Goal: Task Accomplishment & Management: Use online tool/utility

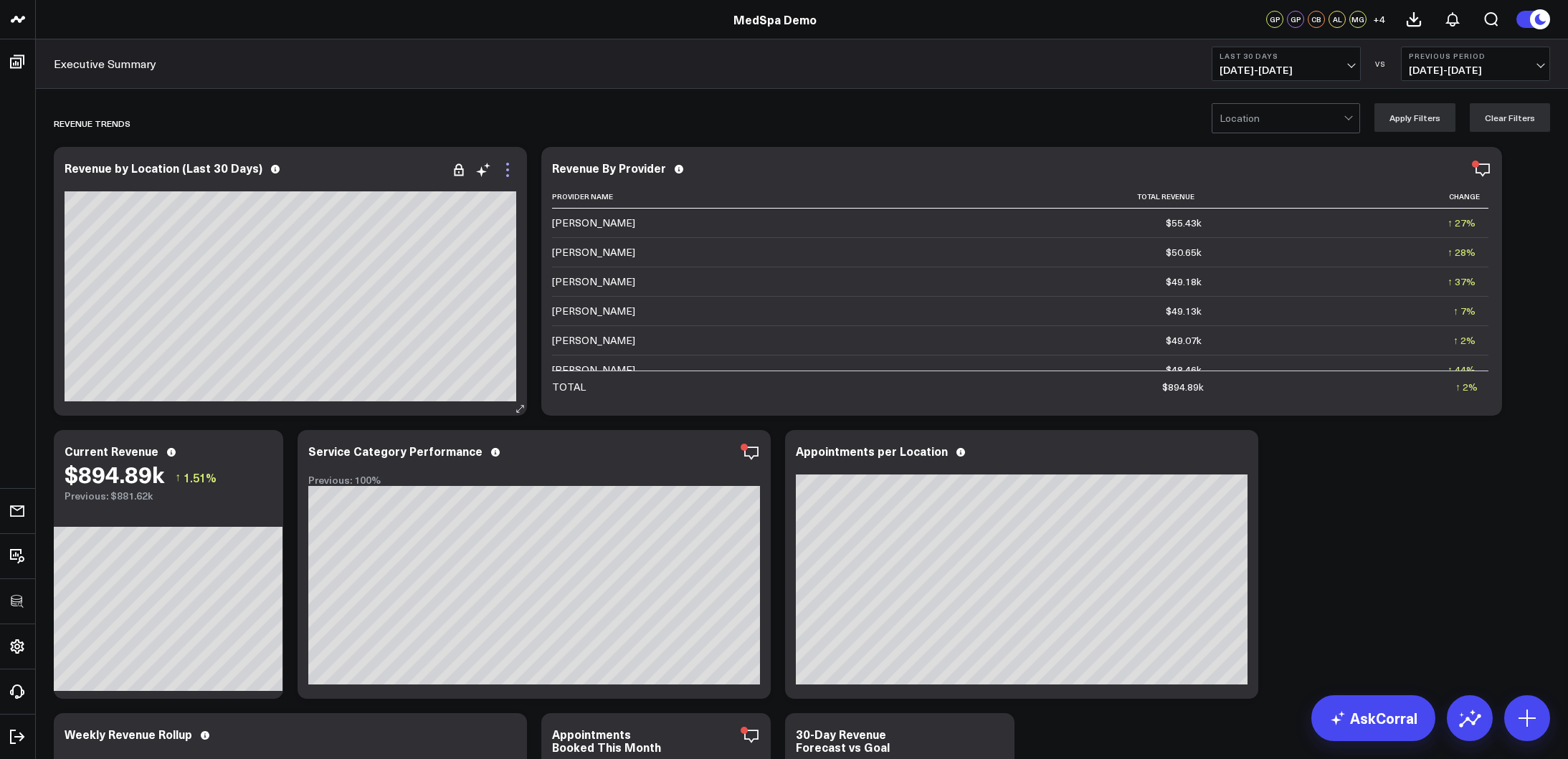
click at [512, 171] on icon at bounding box center [507, 170] width 17 height 17
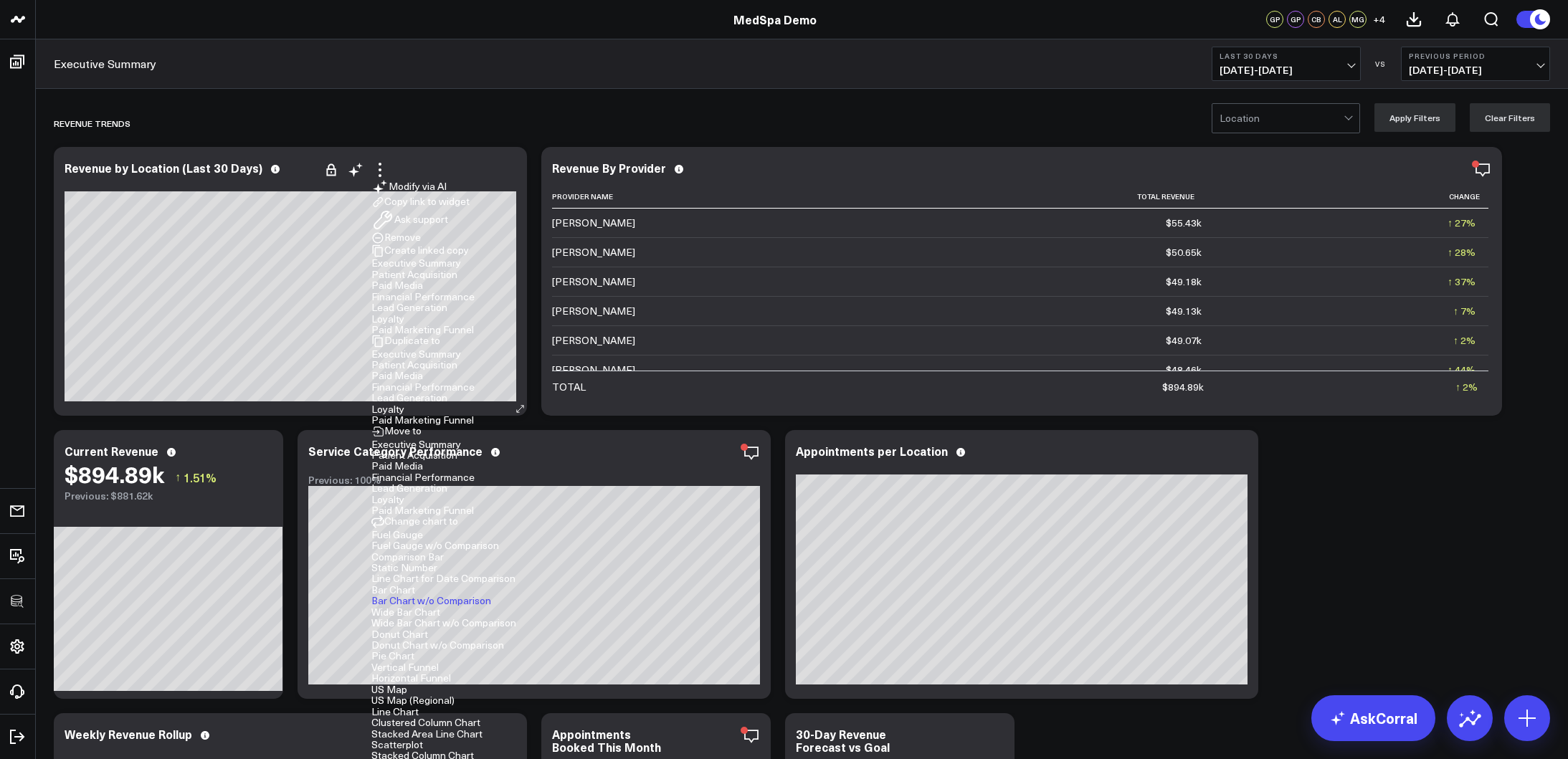
click at [419, 194] on button "Modify via AI" at bounding box center [409, 187] width 75 height 17
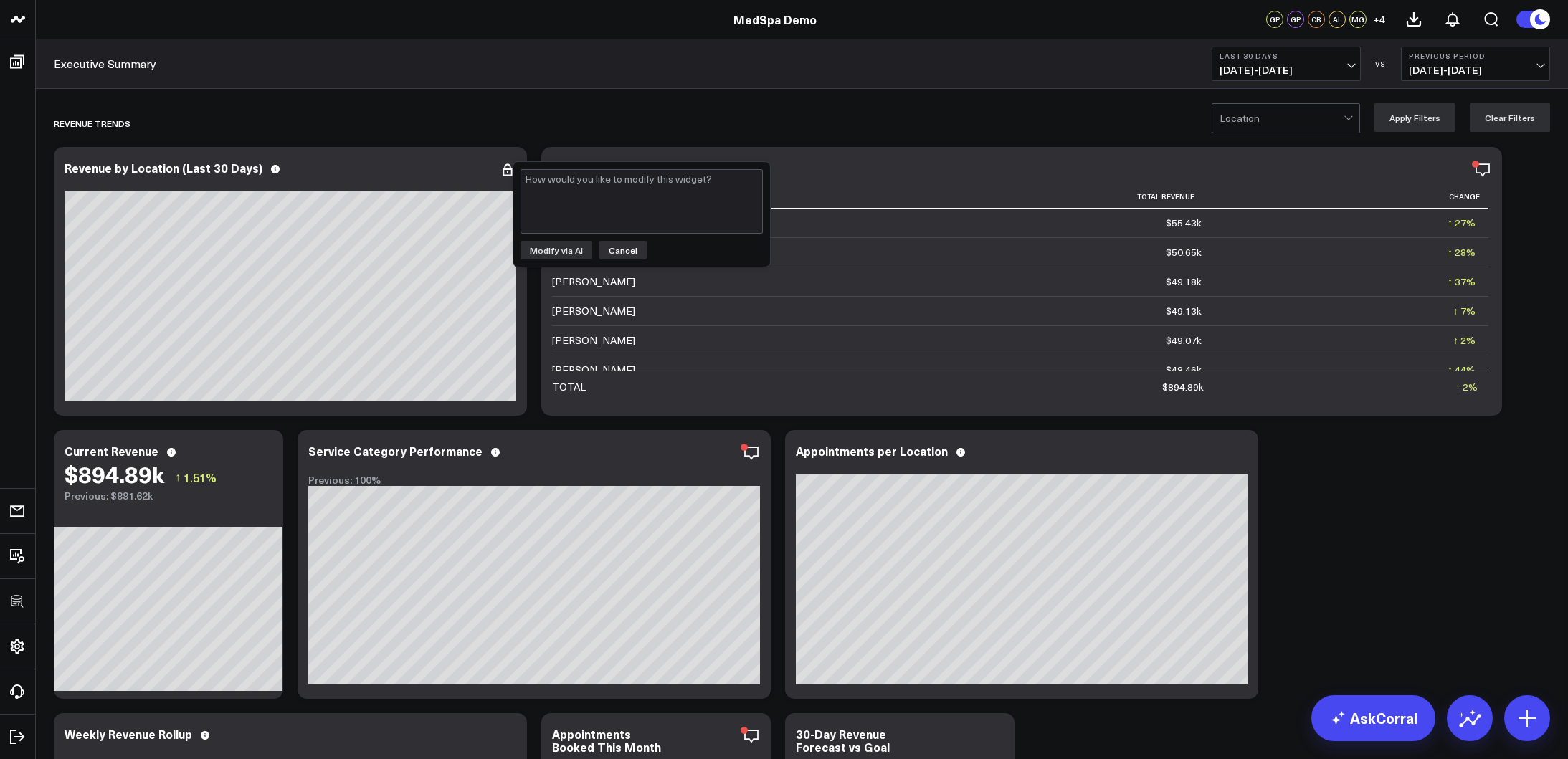
click at [622, 253] on button "Cancel" at bounding box center [623, 250] width 47 height 19
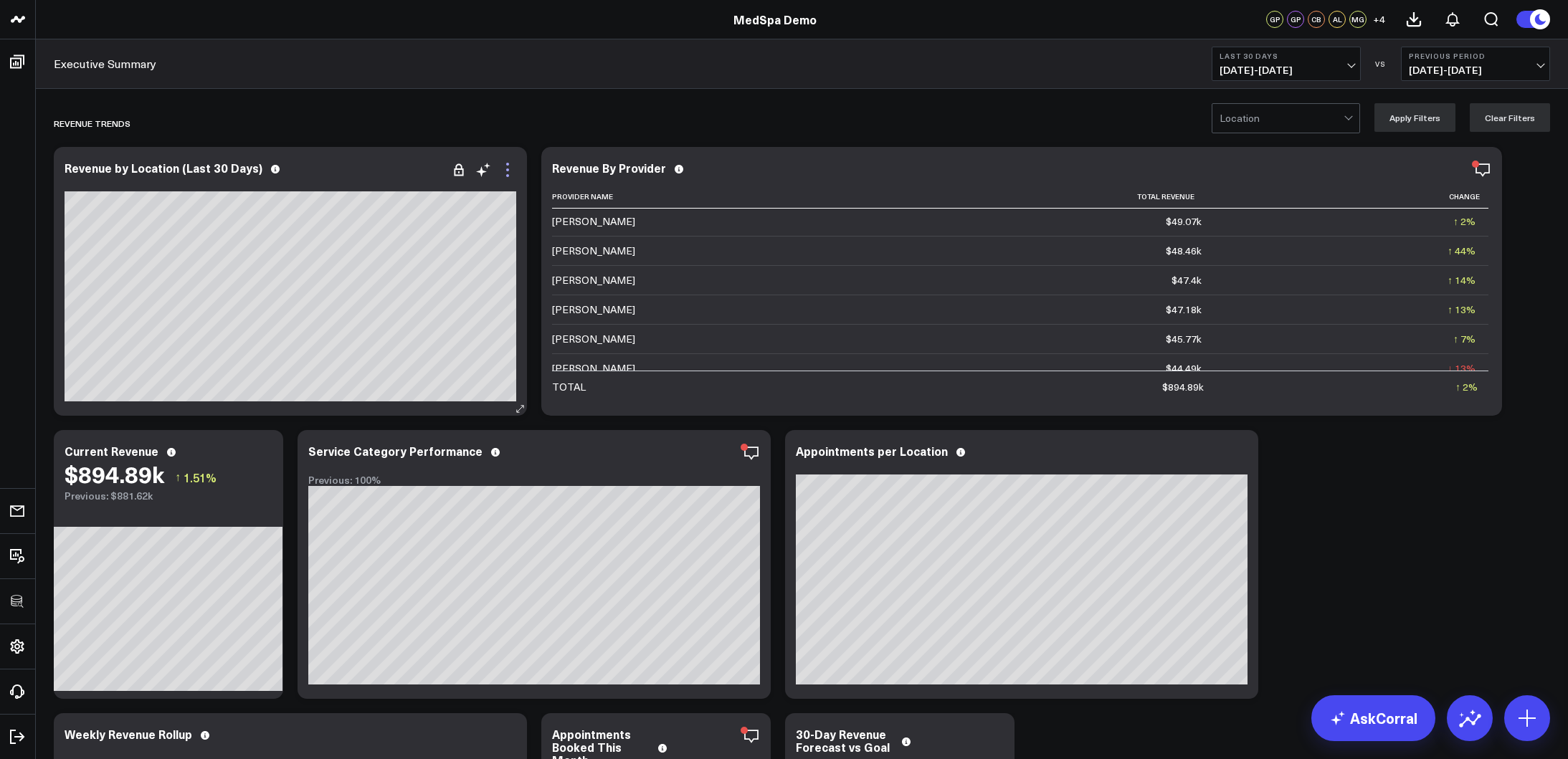
click at [512, 168] on icon at bounding box center [507, 170] width 17 height 17
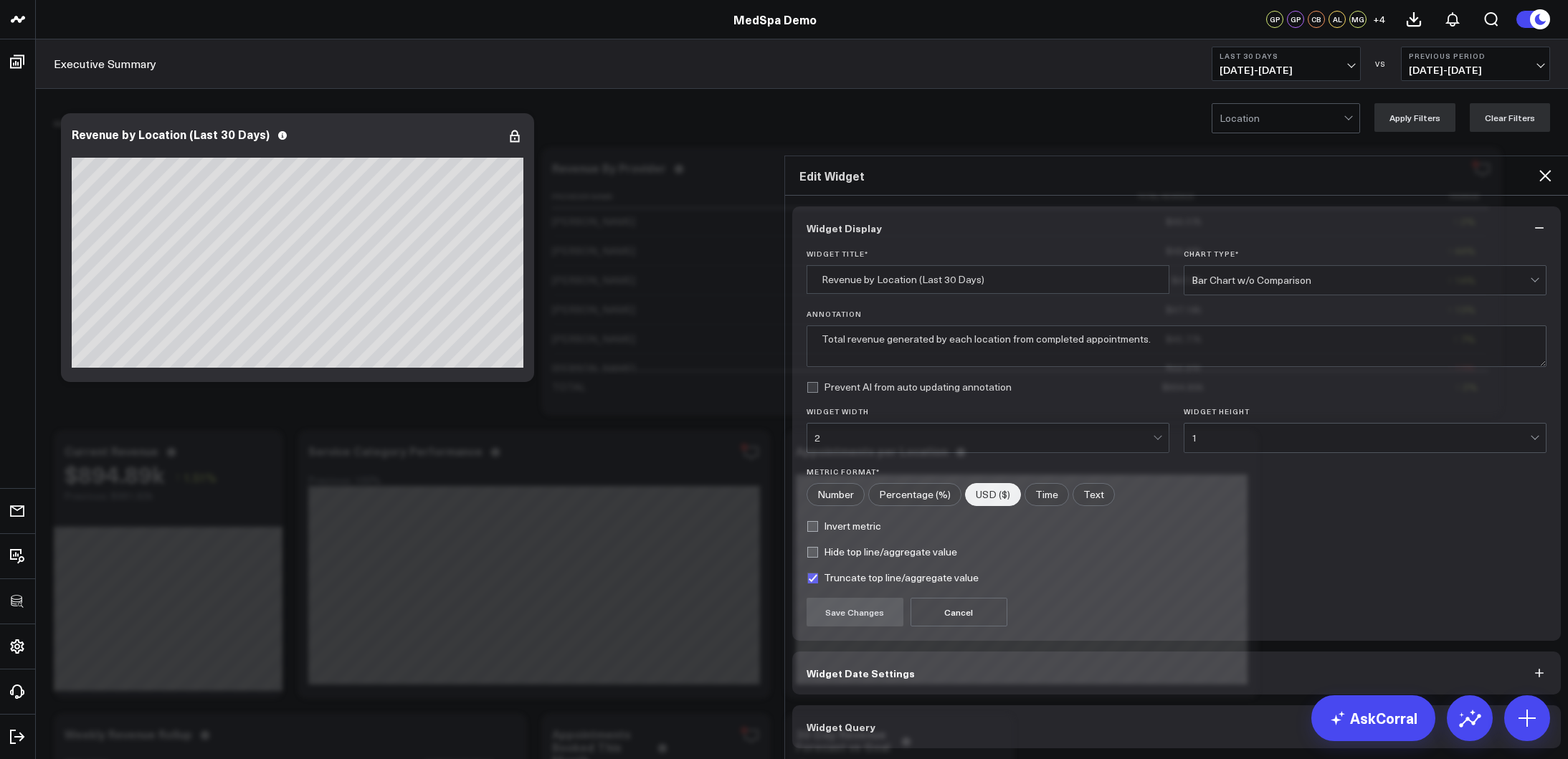
click at [866, 654] on span "Widget Query" at bounding box center [841, 726] width 69 height 11
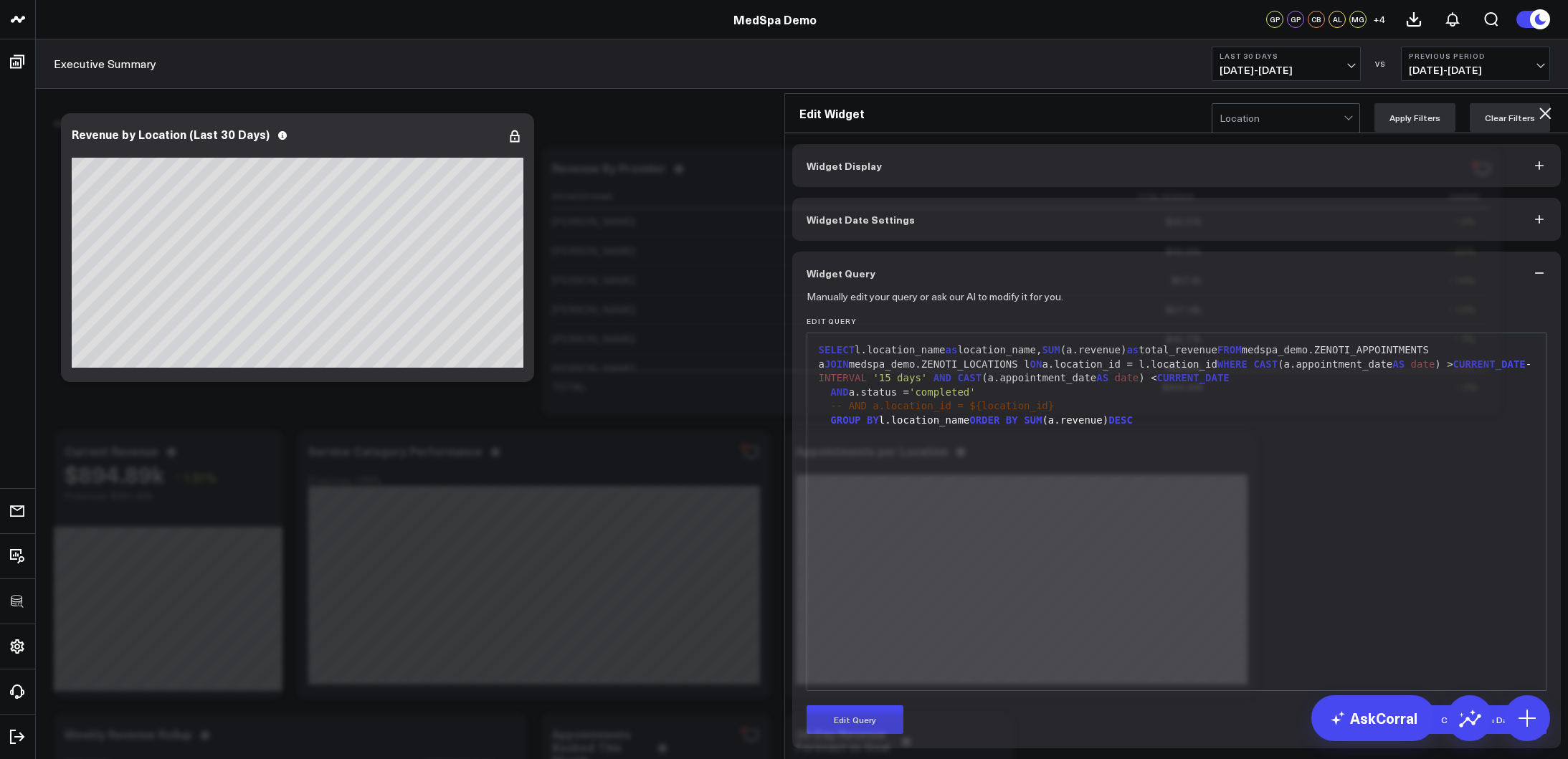
click at [564, 654] on div "Edit Widget Widget Display Widget Date Settings Widget Query Manually edit your…" at bounding box center [784, 759] width 1568 height 0
click at [1458, 105] on icon at bounding box center [1545, 113] width 17 height 17
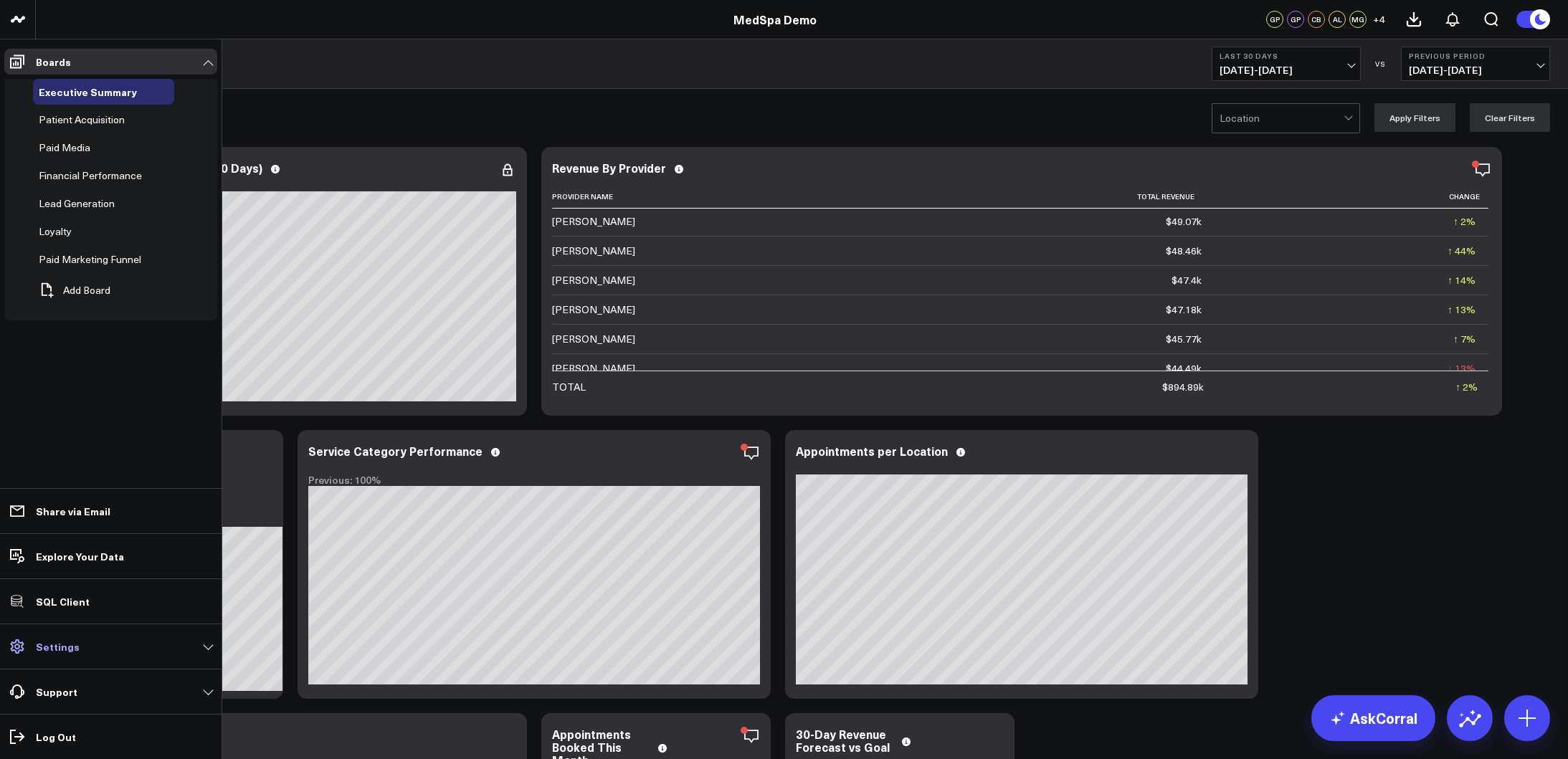
click at [12, 647] on icon at bounding box center [17, 646] width 14 height 14
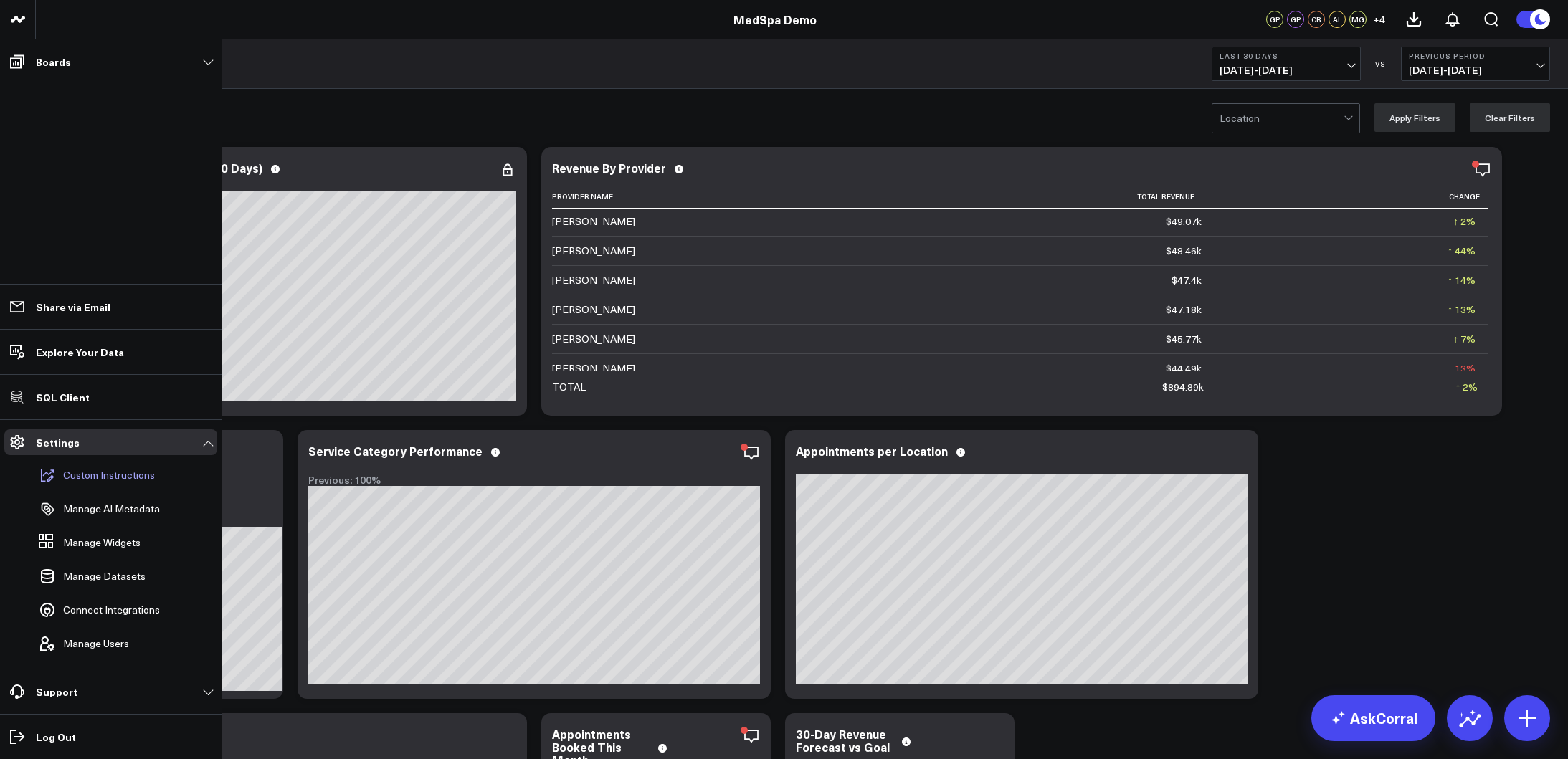
click at [137, 478] on p "Custom Instructions" at bounding box center [108, 475] width 92 height 11
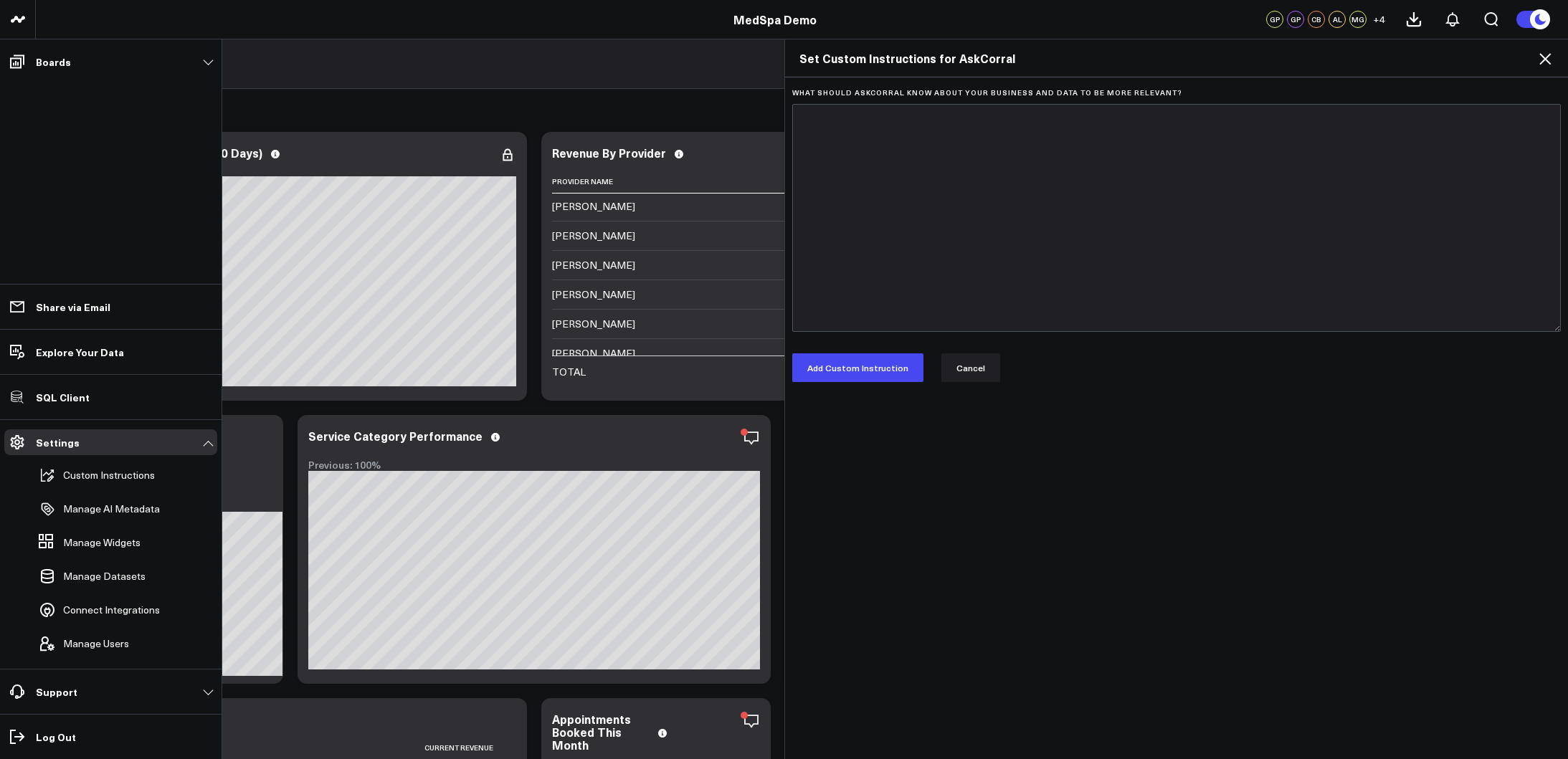
scroll to position [9, 0]
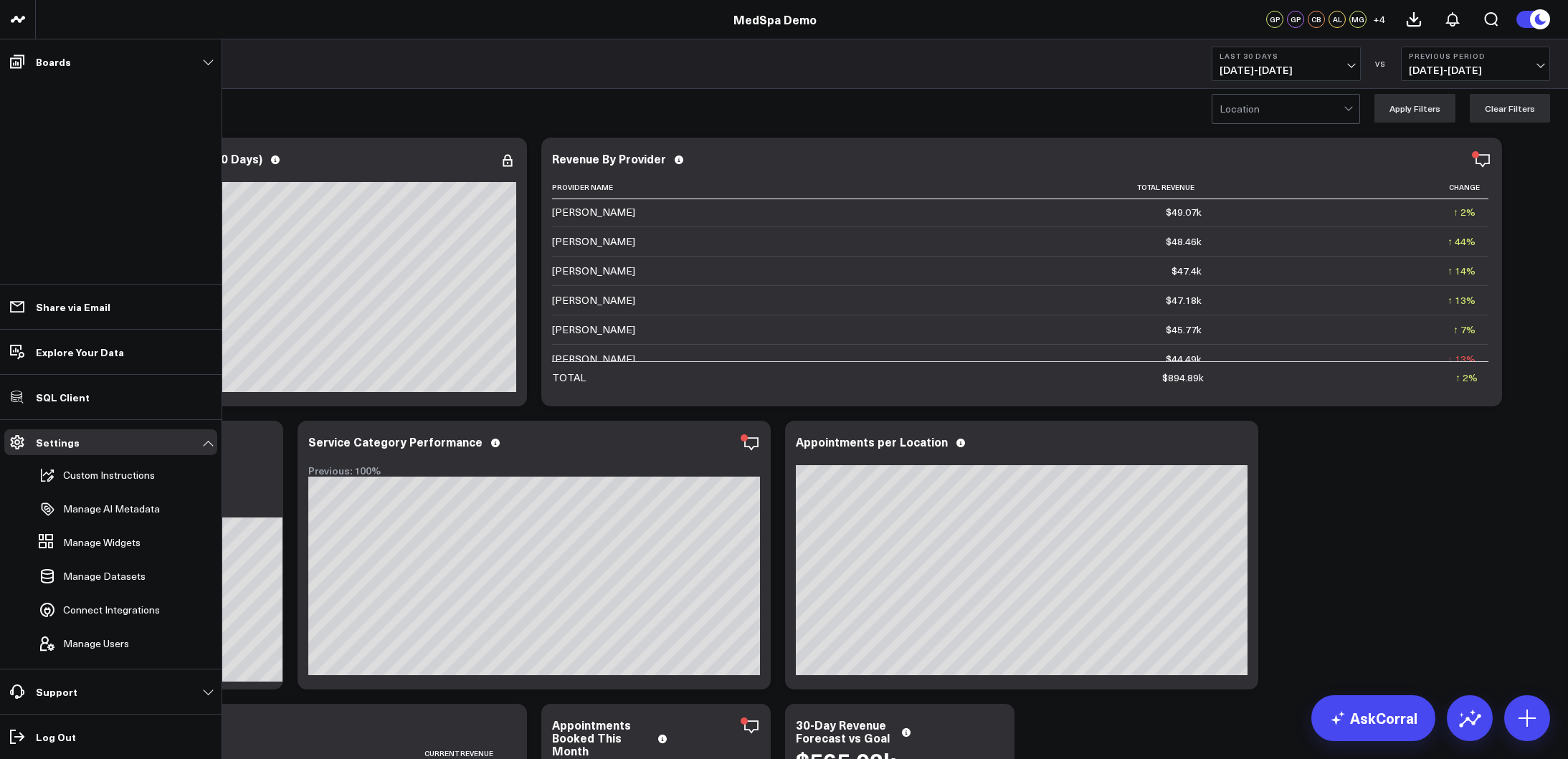
click at [118, 505] on p "Manage AI Metadata" at bounding box center [112, 509] width 97 height 11
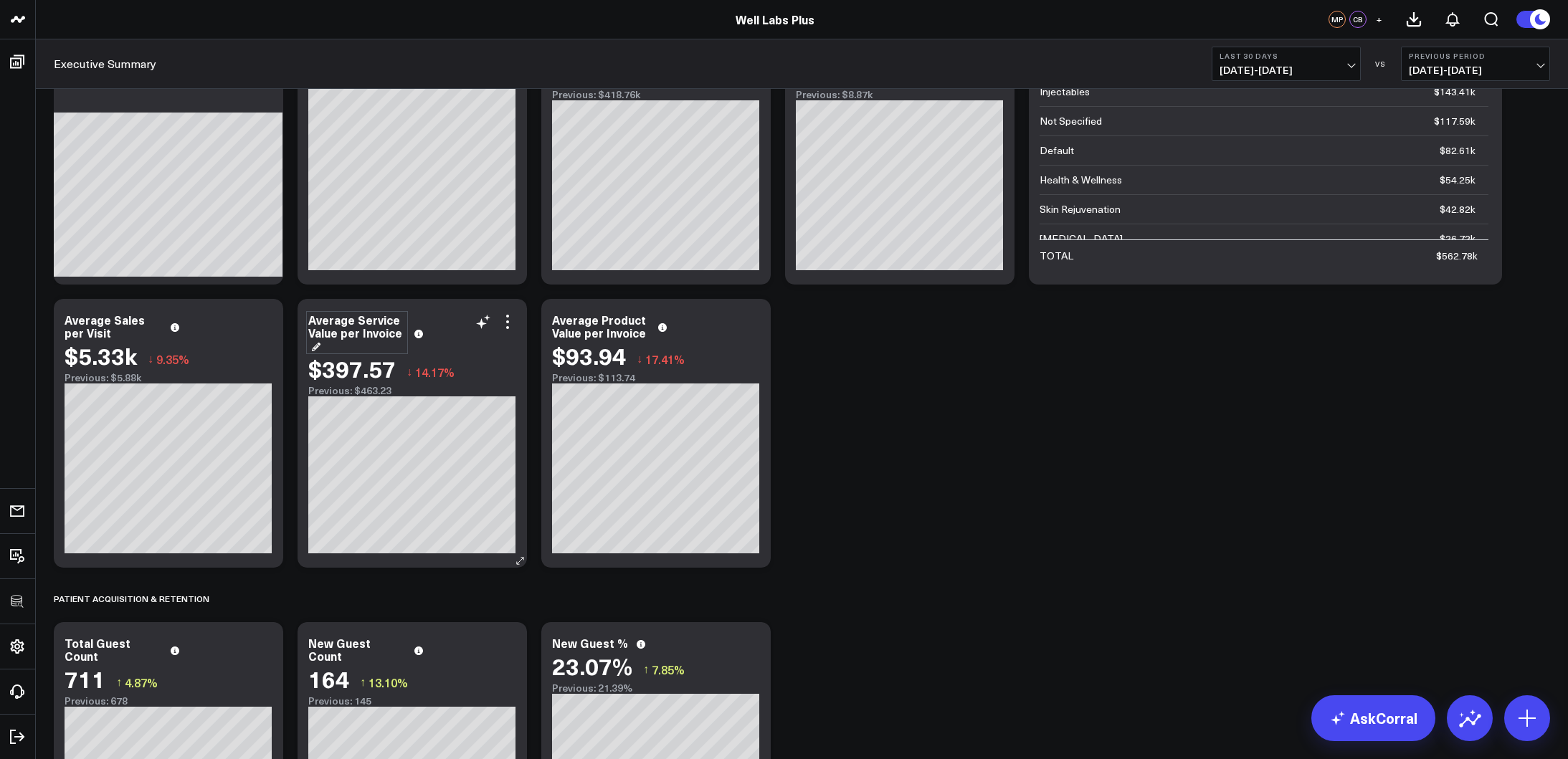
scroll to position [85, 0]
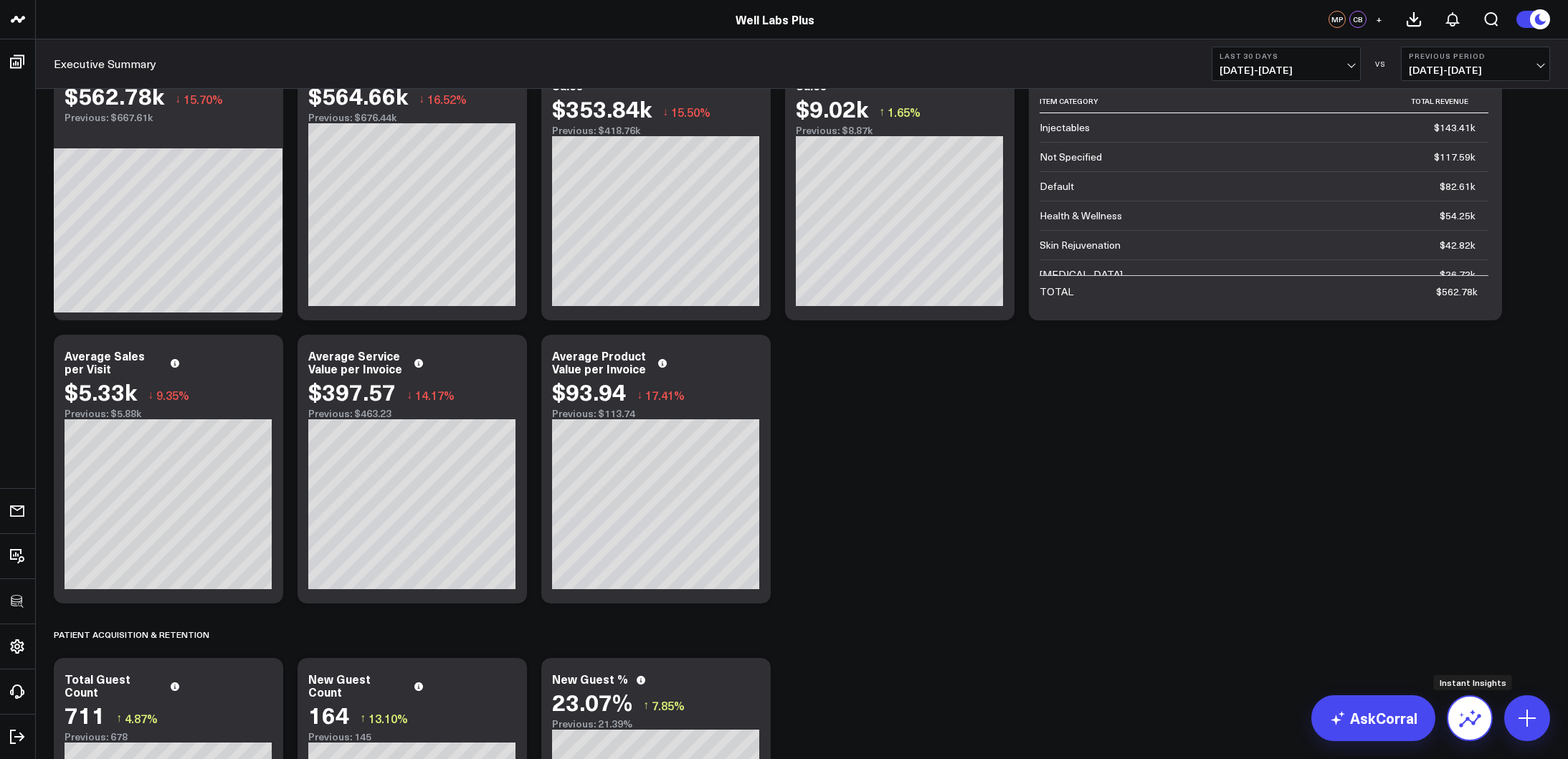
click at [1458, 654] on icon at bounding box center [1470, 718] width 23 height 23
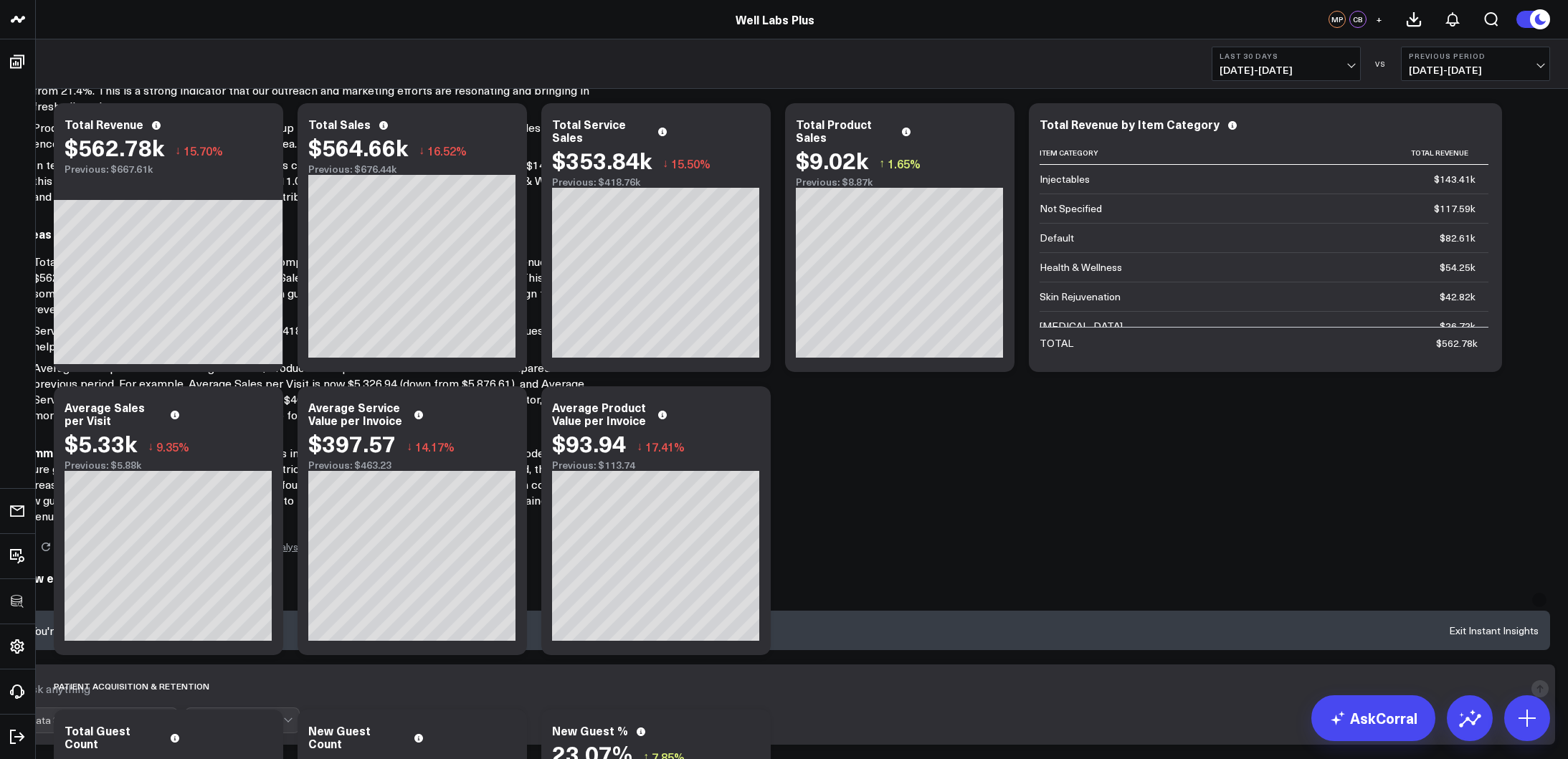
scroll to position [187, 0]
click at [90, 554] on icon at bounding box center [83, 547] width 13 height 13
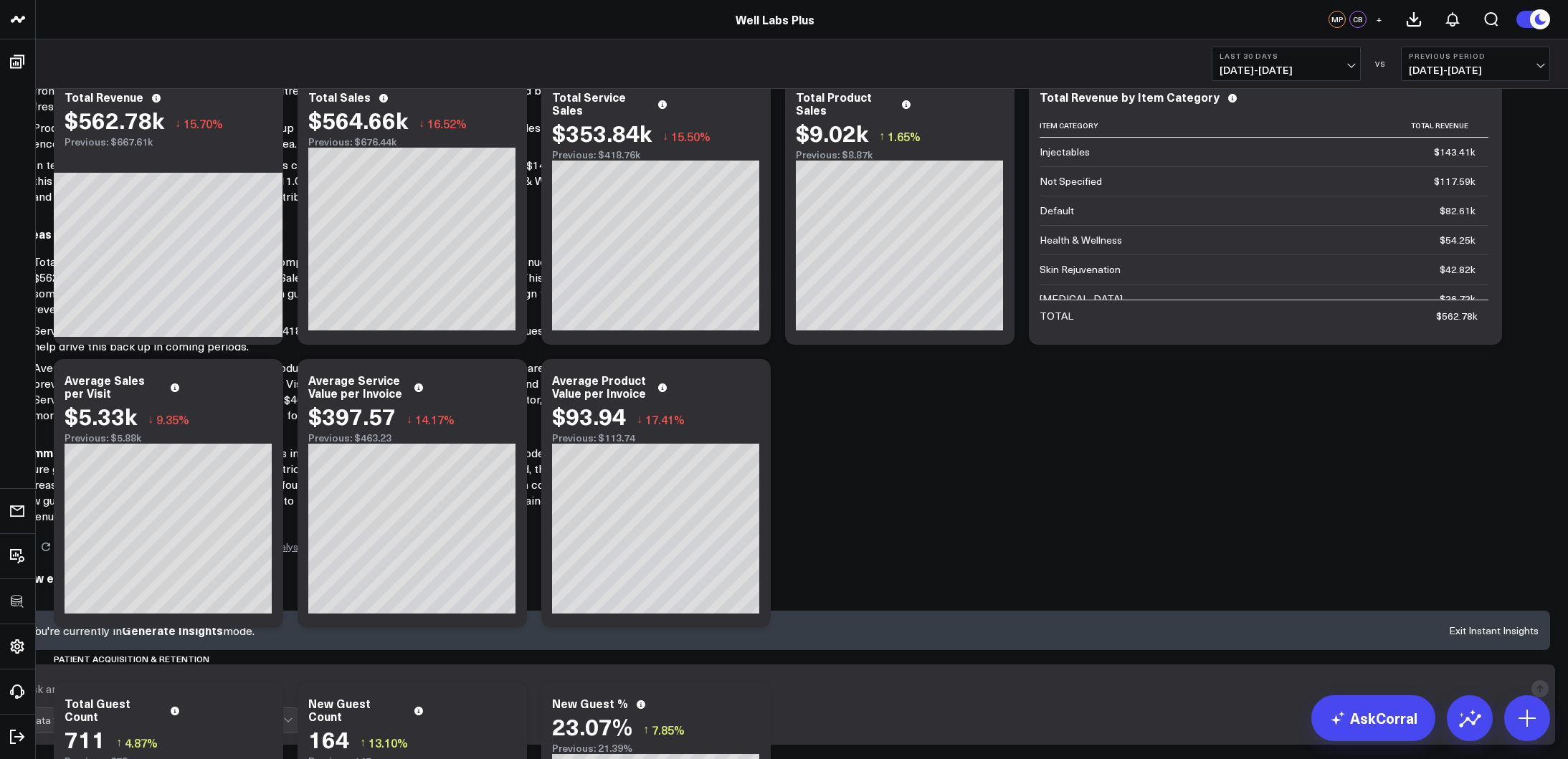
scroll to position [62, 0]
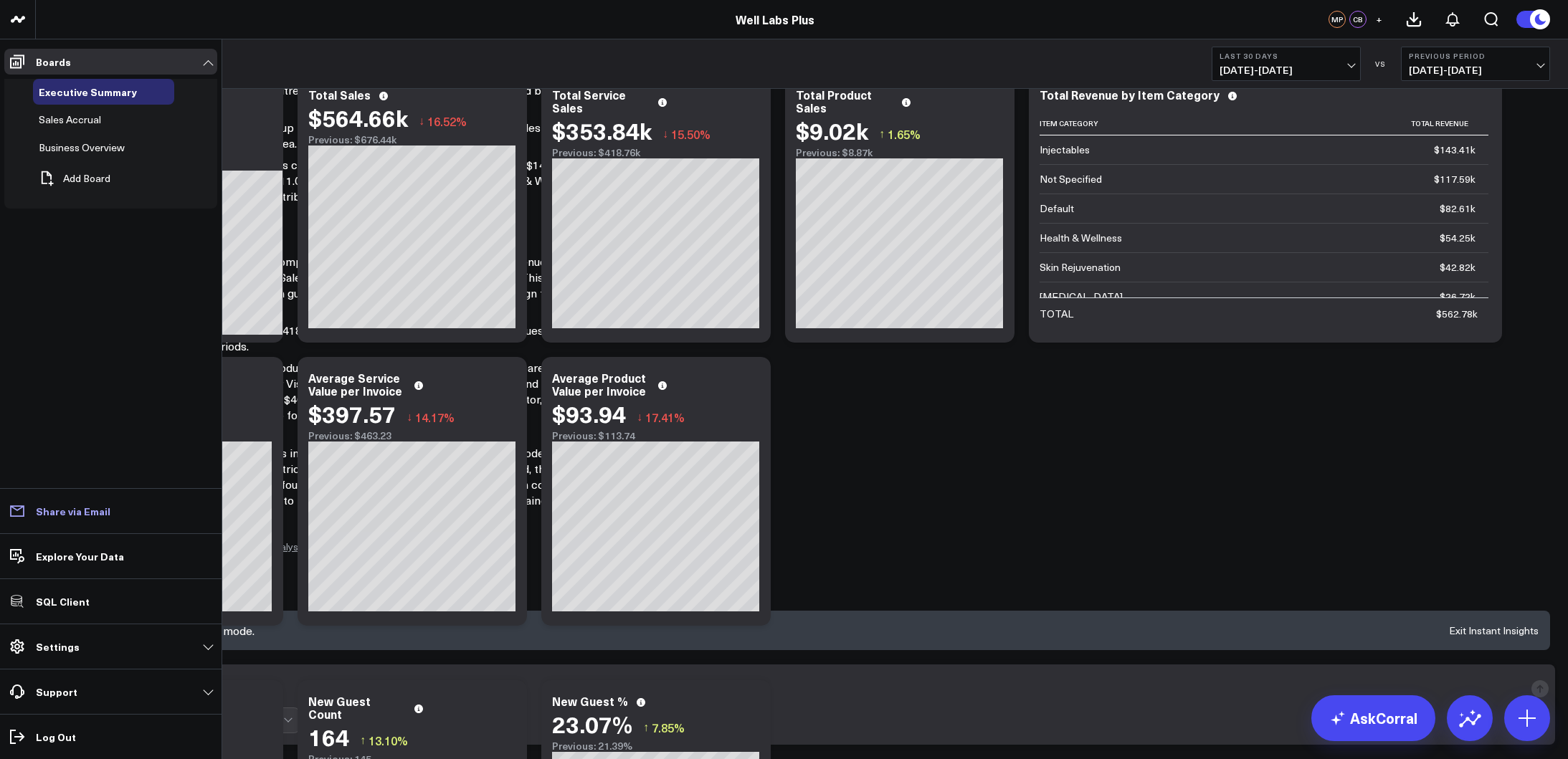
click at [33, 507] on link "Share via Email" at bounding box center [111, 511] width 213 height 26
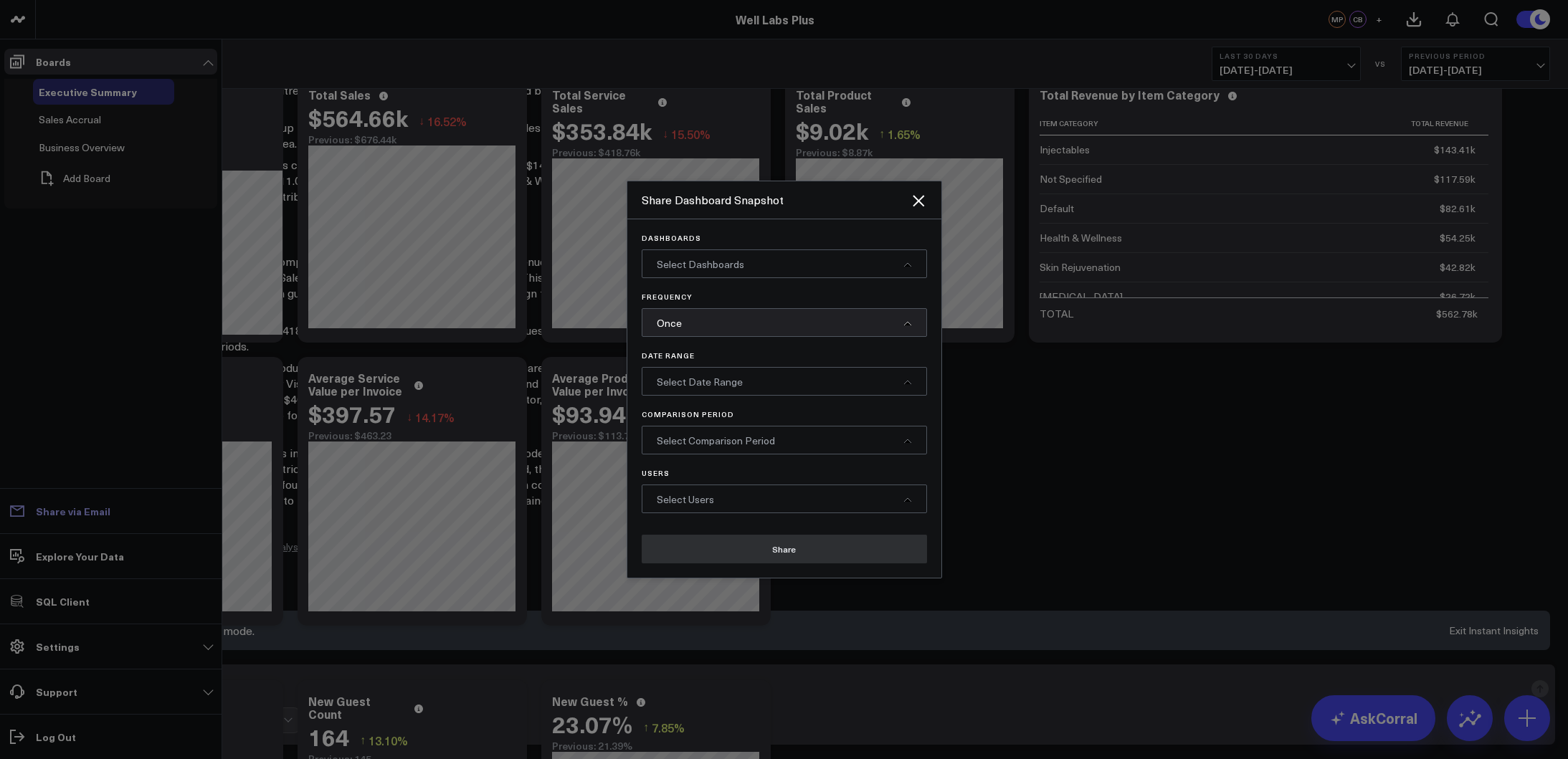
scroll to position [0, 0]
click at [793, 261] on div "Select Dashboards" at bounding box center [784, 264] width 285 height 29
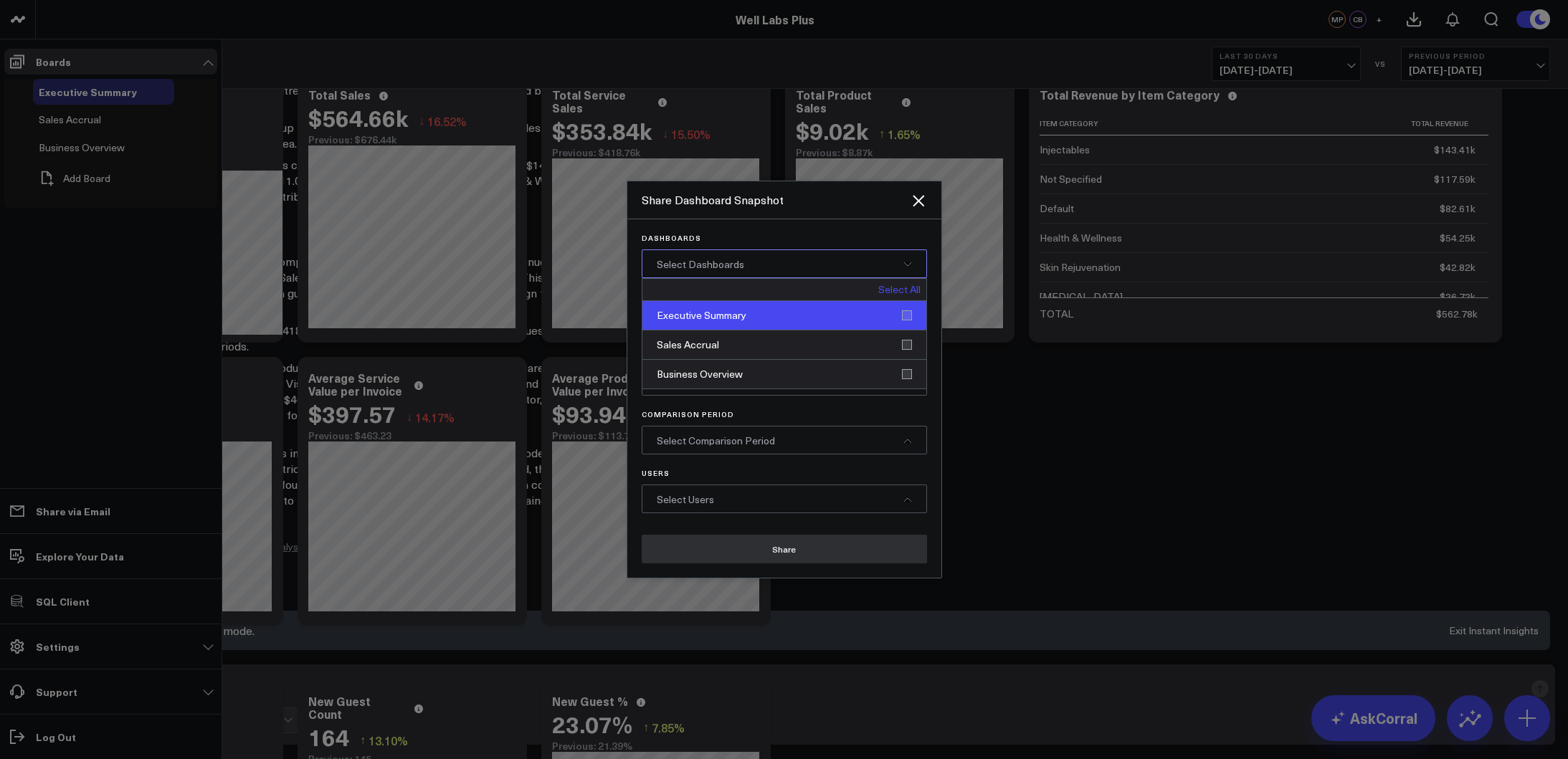
click at [784, 312] on div "Executive Summary" at bounding box center [784, 315] width 284 height 30
click at [802, 318] on div "Executive Summary" at bounding box center [784, 315] width 284 height 30
click at [866, 210] on div "Share Dashboard Snapshot" at bounding box center [784, 200] width 314 height 38
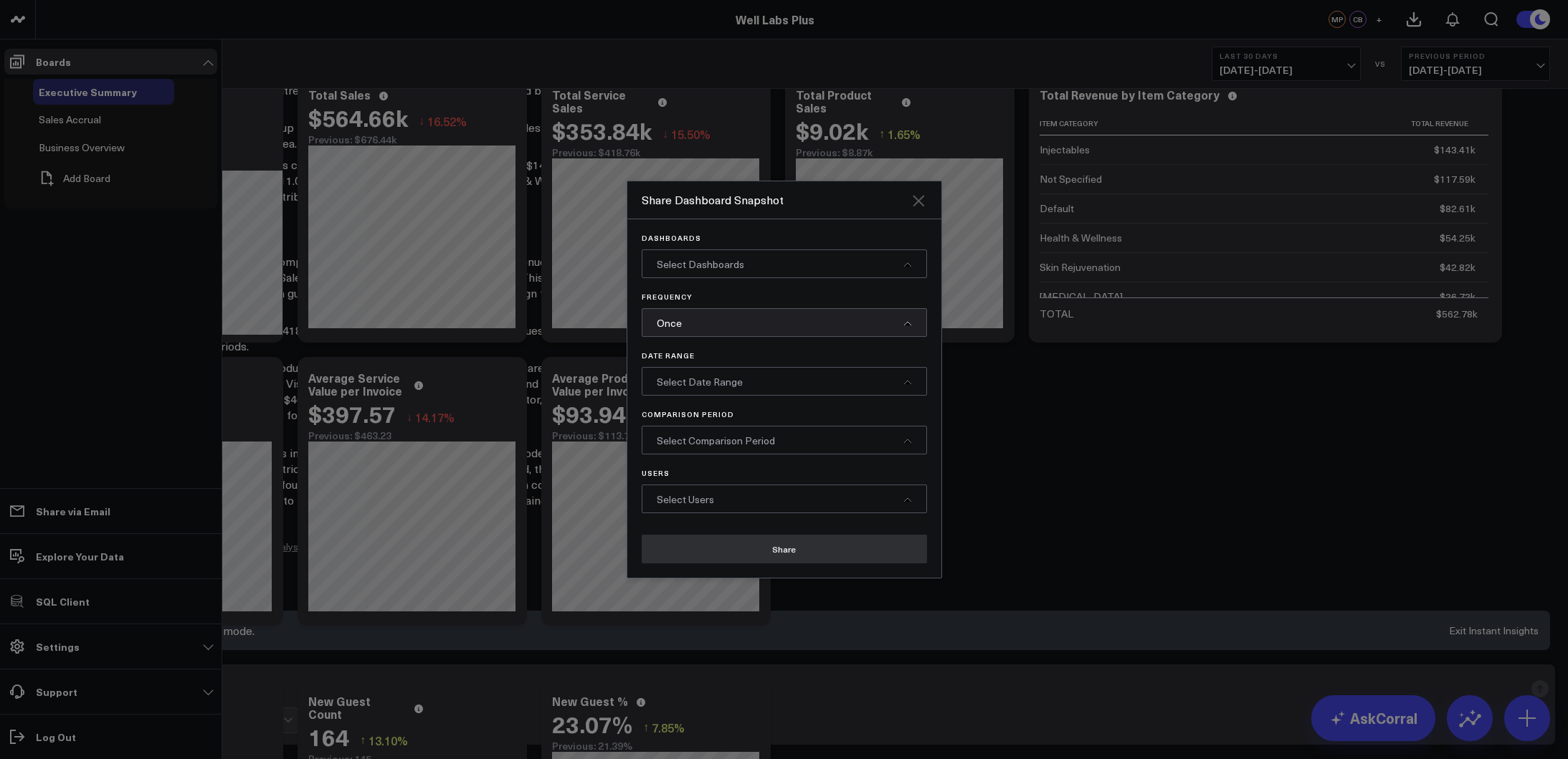
click at [917, 199] on icon "Close" at bounding box center [918, 200] width 11 height 11
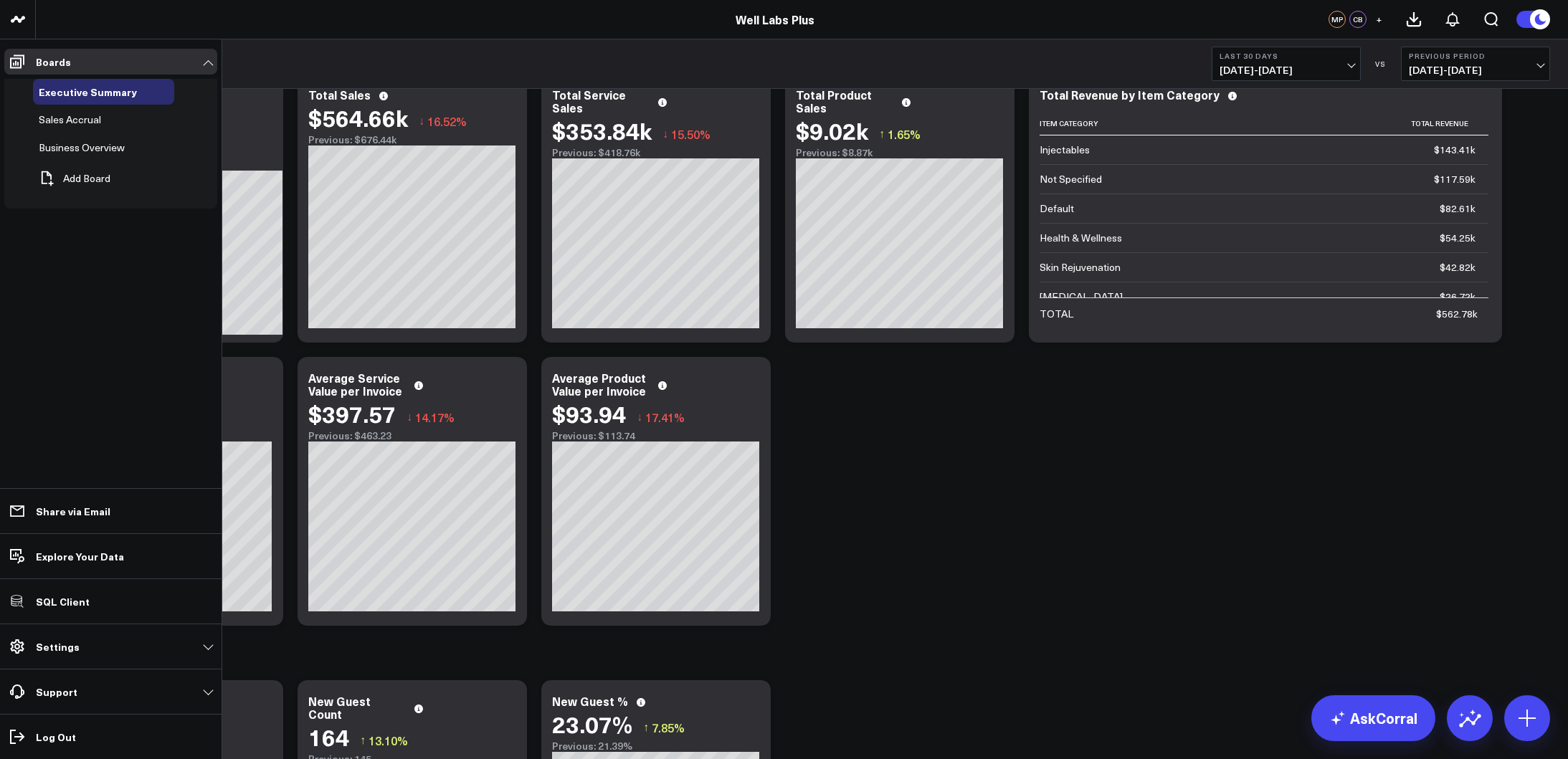
click at [960, 507] on div "Revenue & Sales Modify via AI Copy link to widget Ask support Remove Create lin…" at bounding box center [802, 491] width 1511 height 930
click at [211, 644] on link "Settings" at bounding box center [111, 647] width 213 height 26
click at [21, 646] on icon at bounding box center [17, 646] width 14 height 14
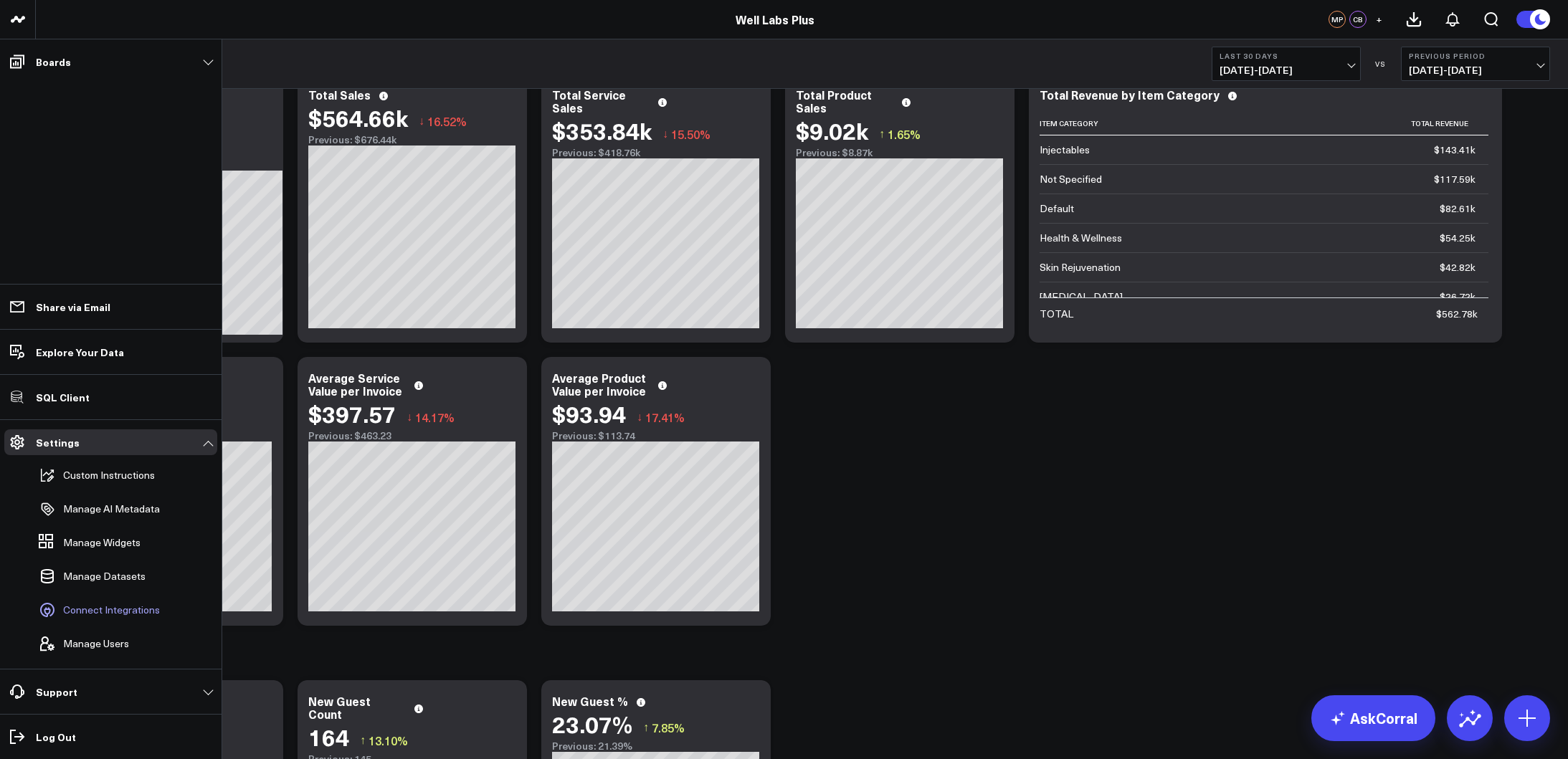
click at [80, 607] on span "Connect Integrations" at bounding box center [112, 610] width 97 height 11
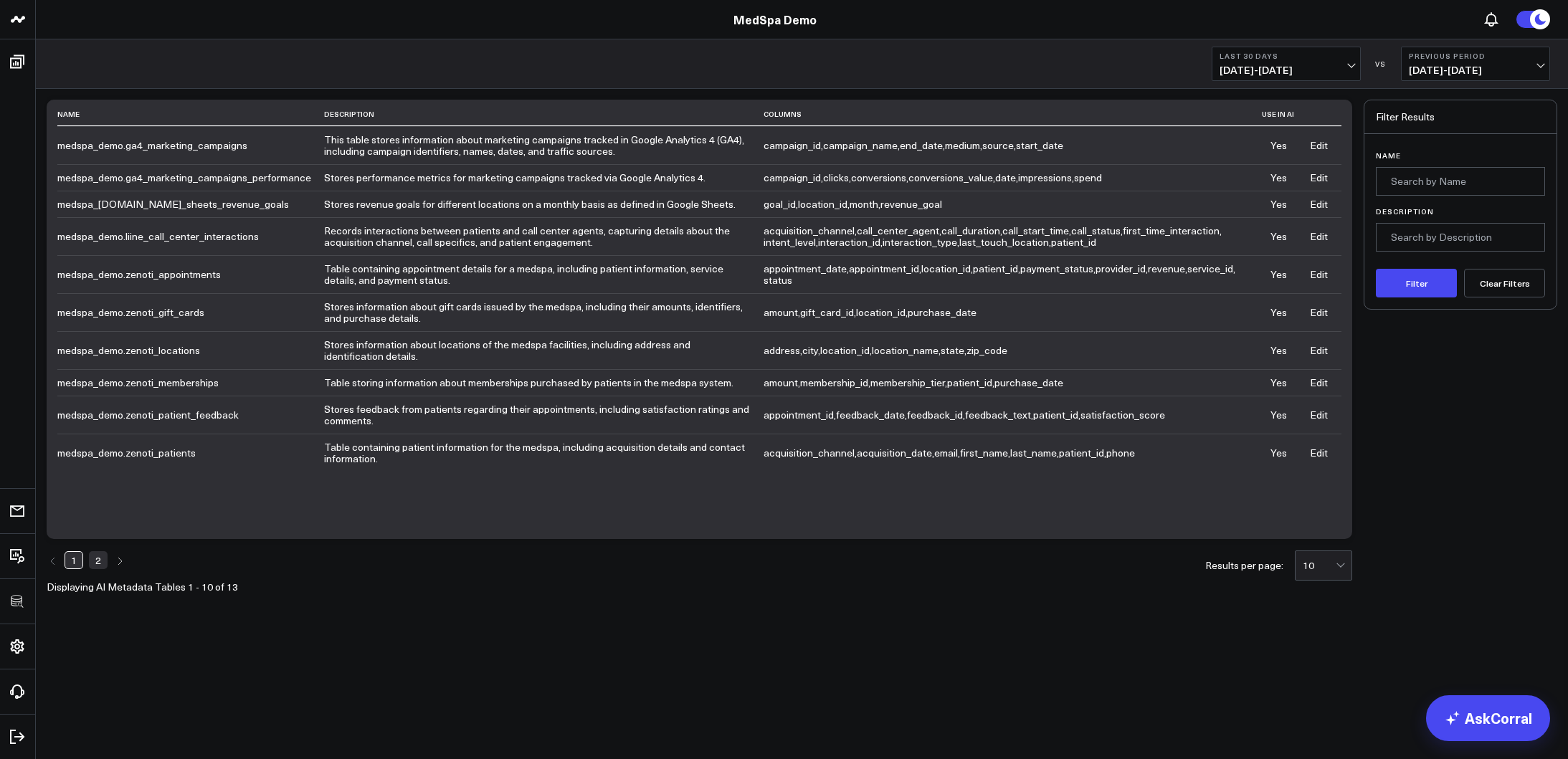
click at [433, 158] on td "This table stores information about marketing campaigns tracked in Google Analy…" at bounding box center [543, 145] width 439 height 38
click at [1322, 274] on link "Edit" at bounding box center [1319, 274] width 18 height 14
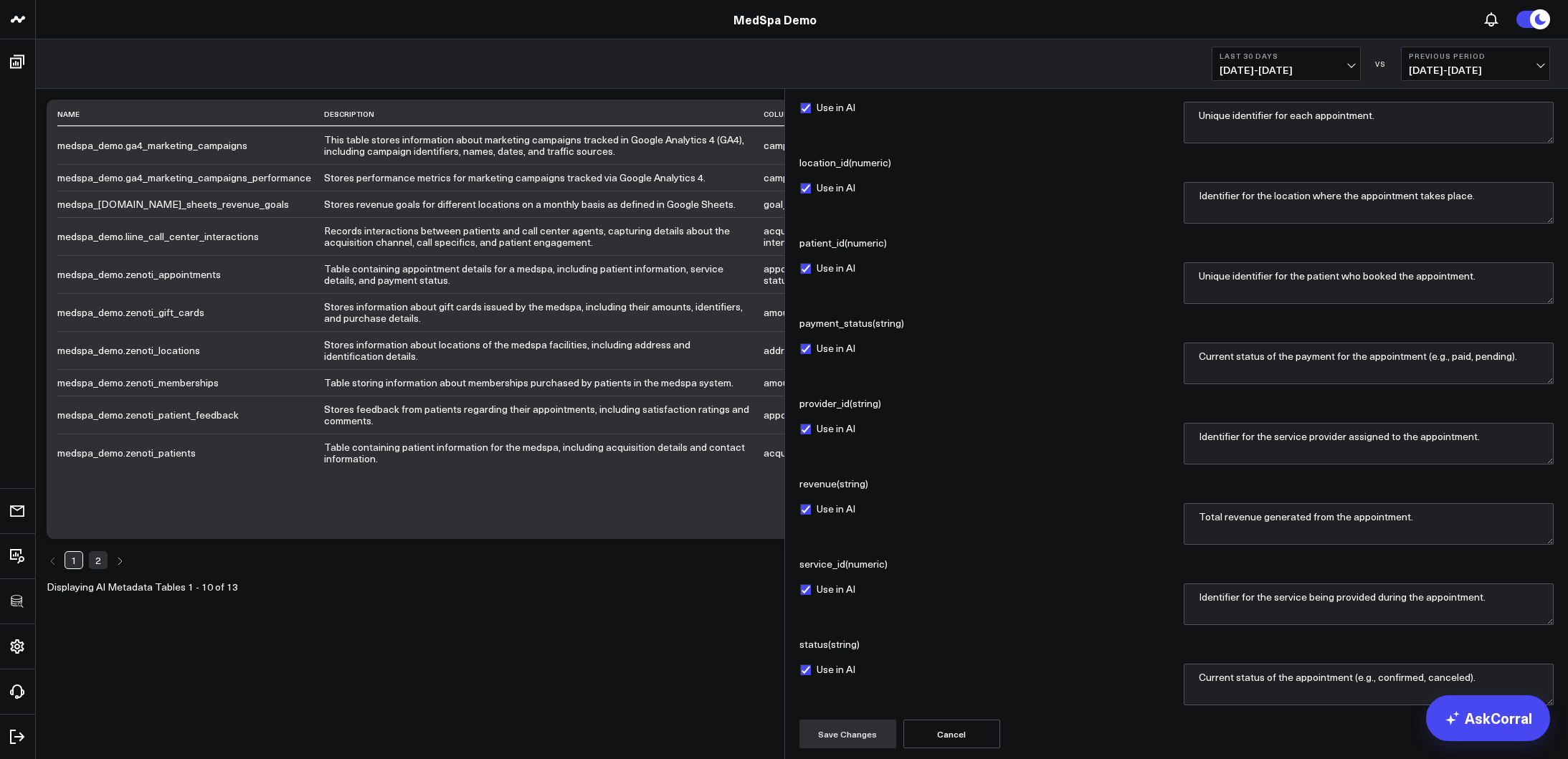
scroll to position [213, 0]
click at [991, 741] on button "Cancel" at bounding box center [952, 734] width 97 height 29
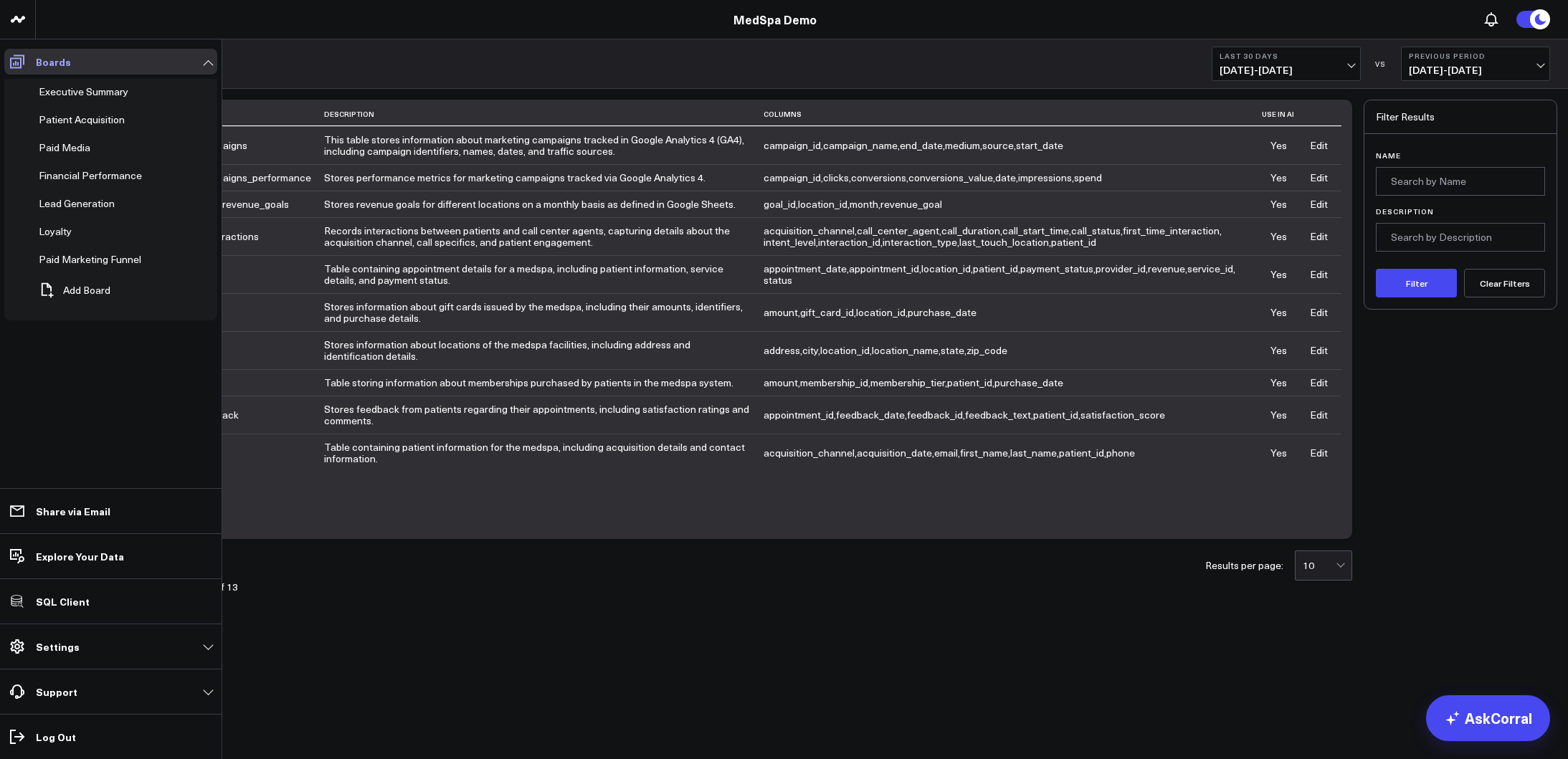
click at [18, 57] on icon at bounding box center [17, 61] width 17 height 17
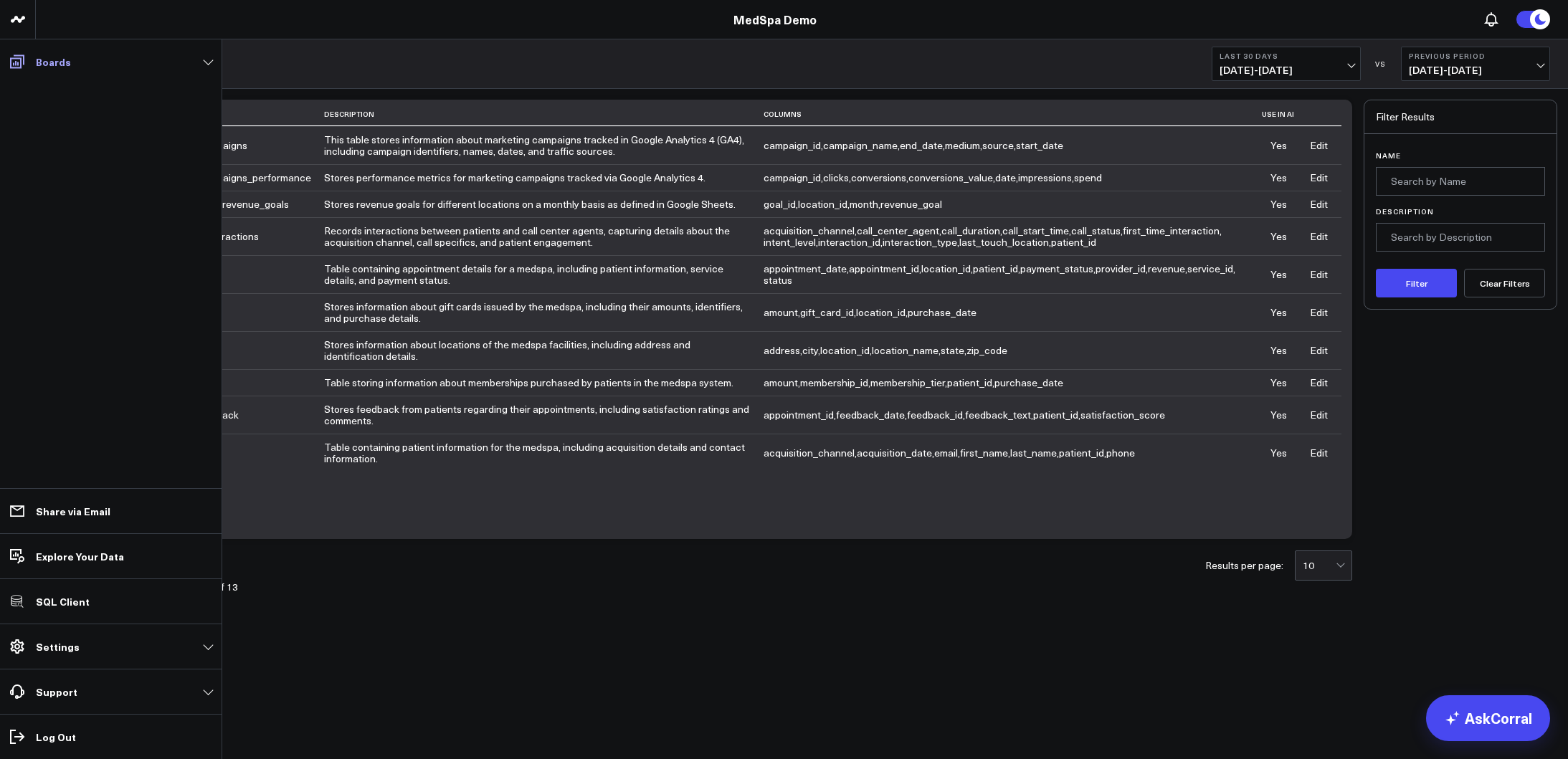
click at [47, 59] on p "Boards" at bounding box center [53, 61] width 35 height 11
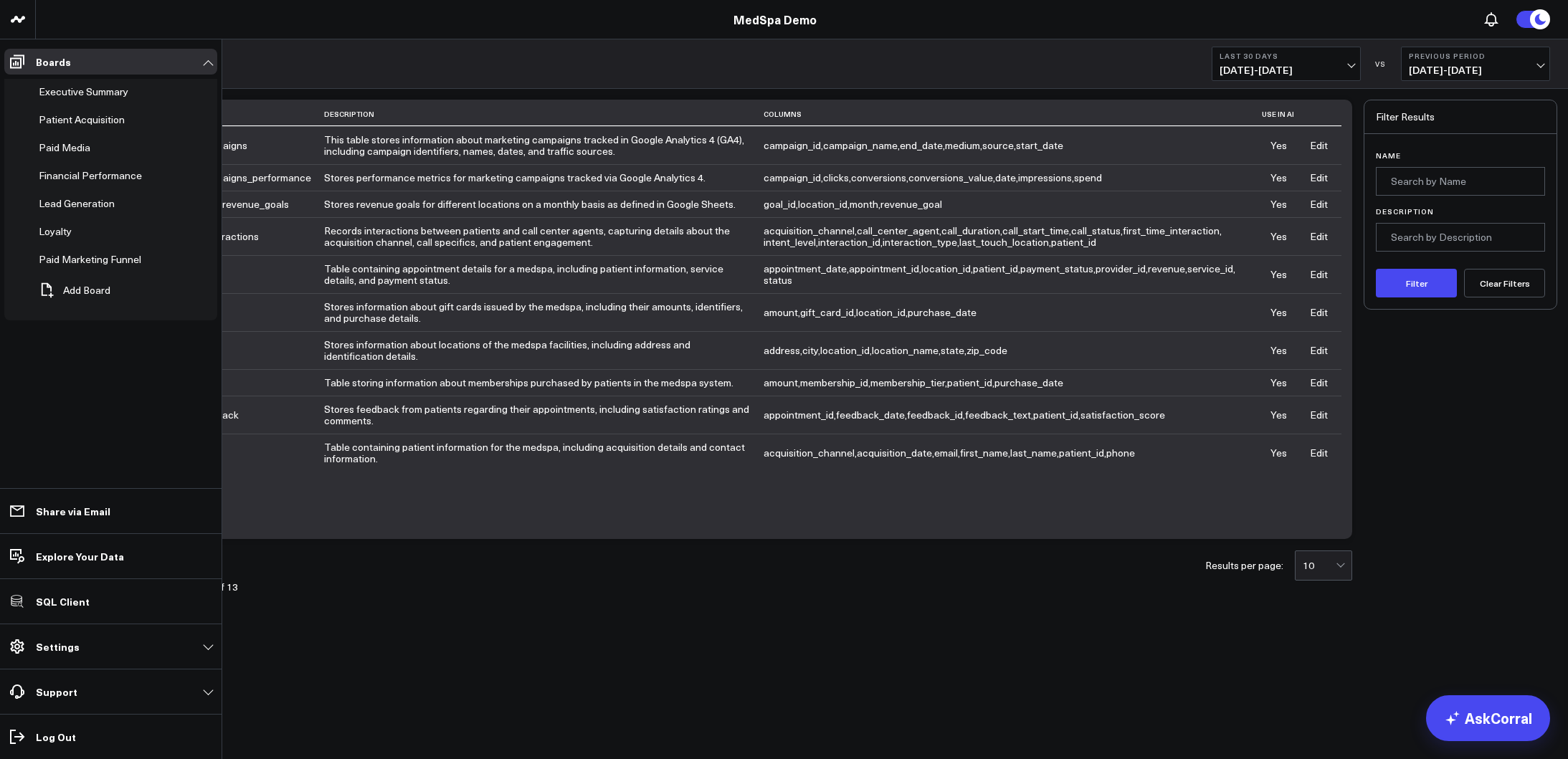
click at [55, 74] on ul "Executive Summary Patient Acquisition Paid Media Financial Performance Lead Gen…" at bounding box center [111, 202] width 213 height 255
click at [68, 93] on span "Executive Summary" at bounding box center [83, 92] width 90 height 14
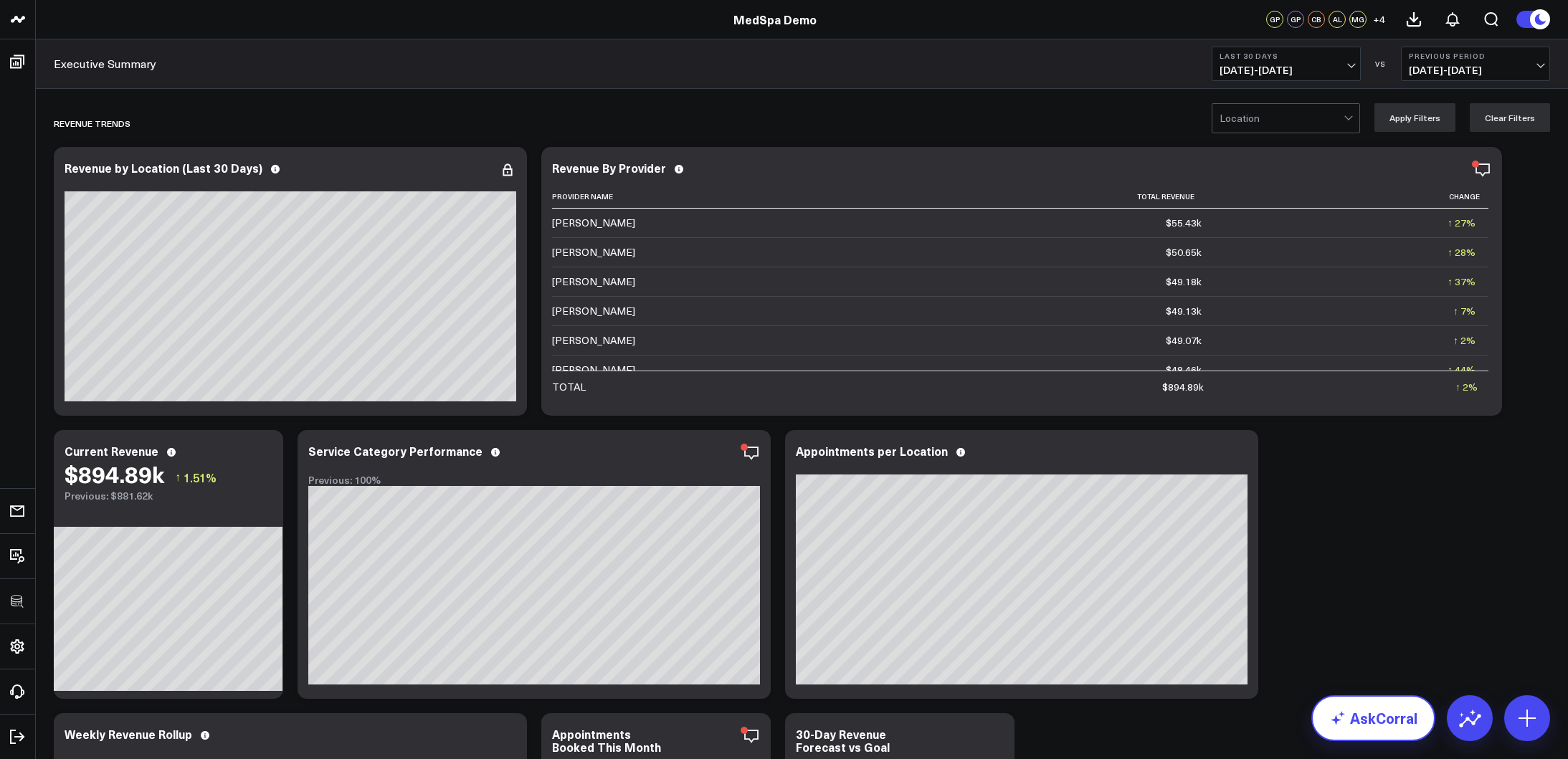
click at [1356, 727] on link "AskCorral" at bounding box center [1374, 718] width 124 height 45
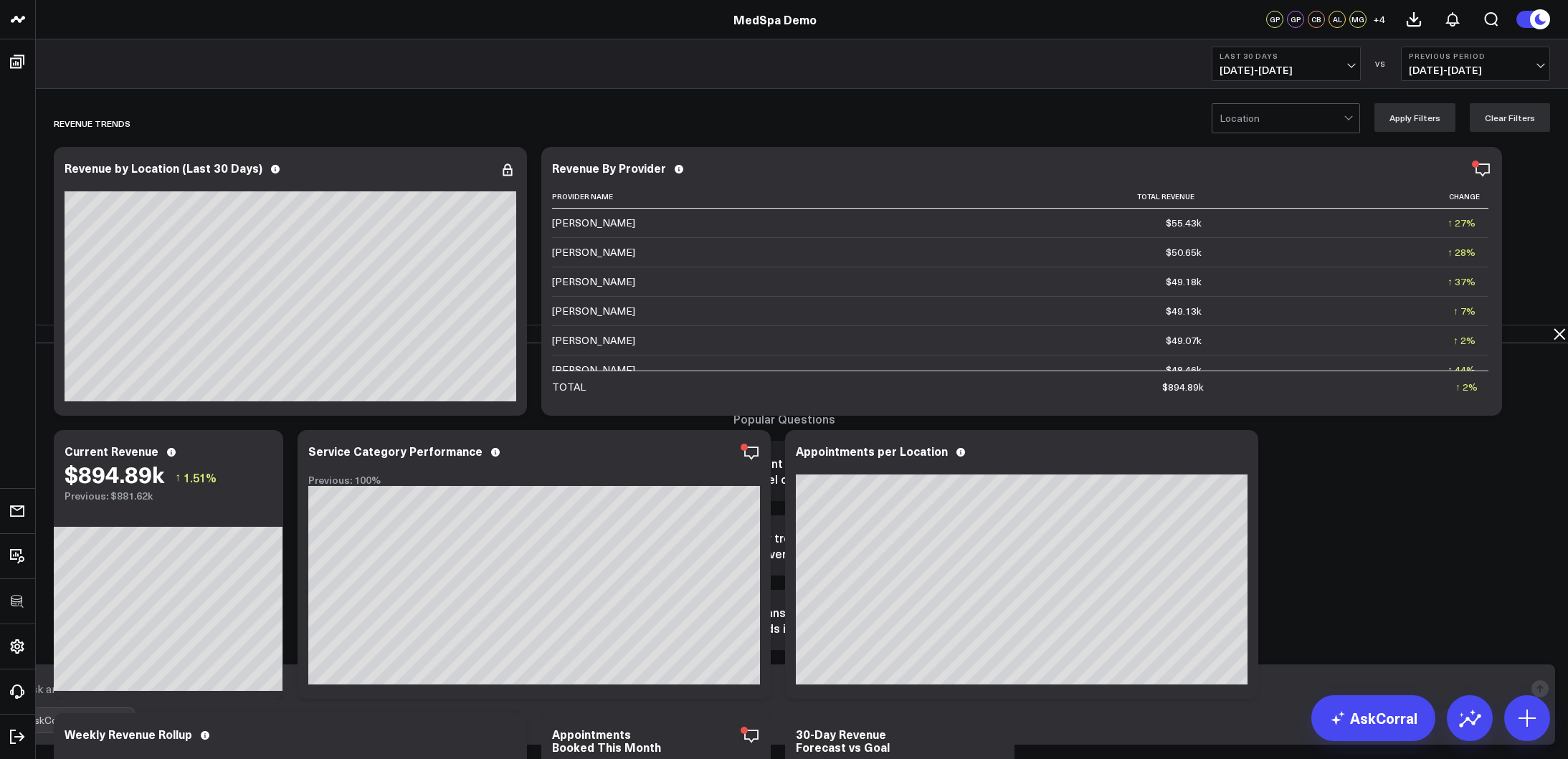
click at [946, 441] on button "What is the total count of consultations with a decided intent level over the l…" at bounding box center [784, 470] width 322 height 60
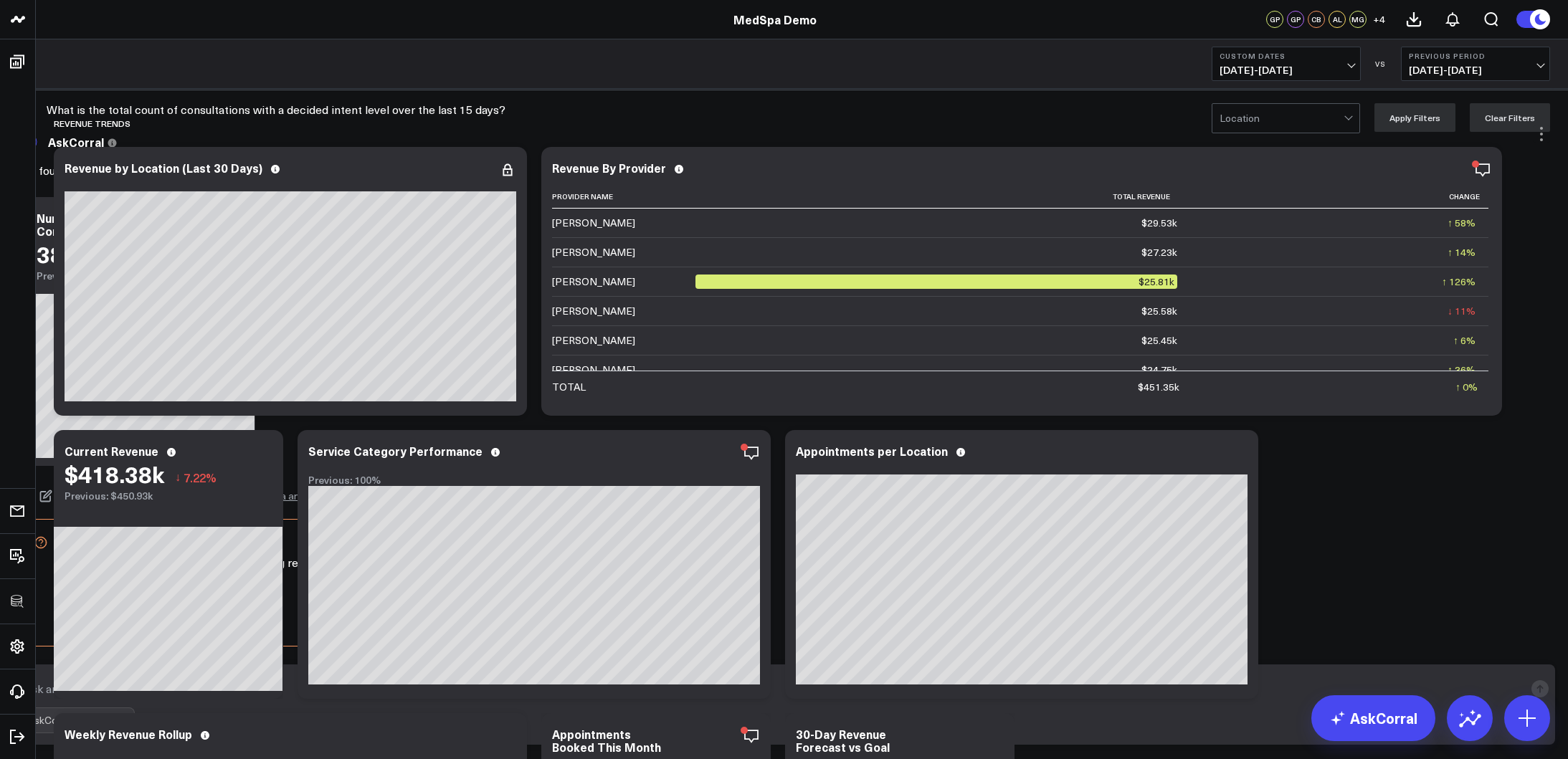
scroll to position [7, 0]
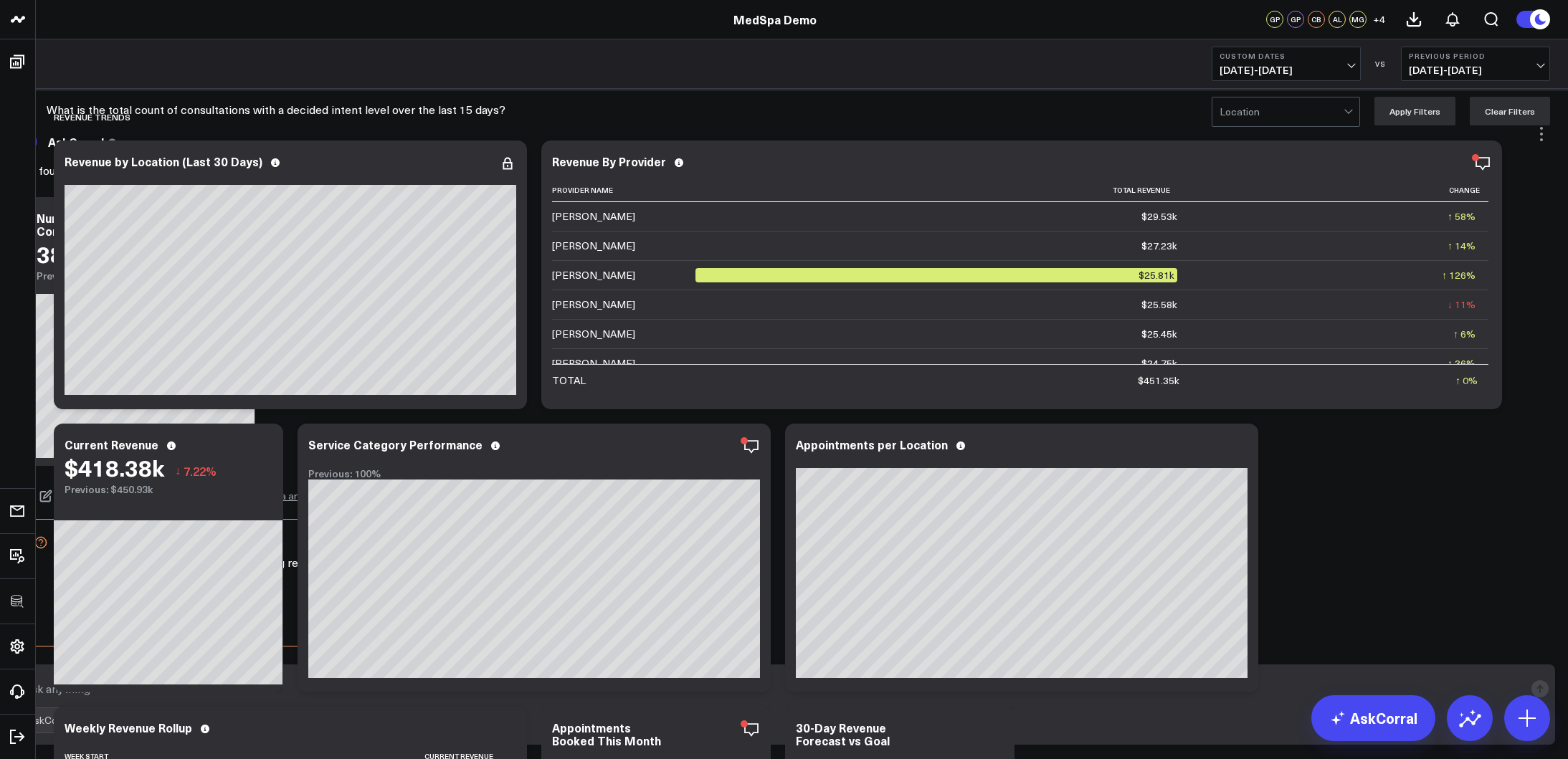
click at [1009, 698] on textarea at bounding box center [771, 688] width 1504 height 26
click at [237, 224] on icon at bounding box center [236, 226] width 3 height 3
click at [1551, 89] on icon at bounding box center [1560, 80] width 17 height 17
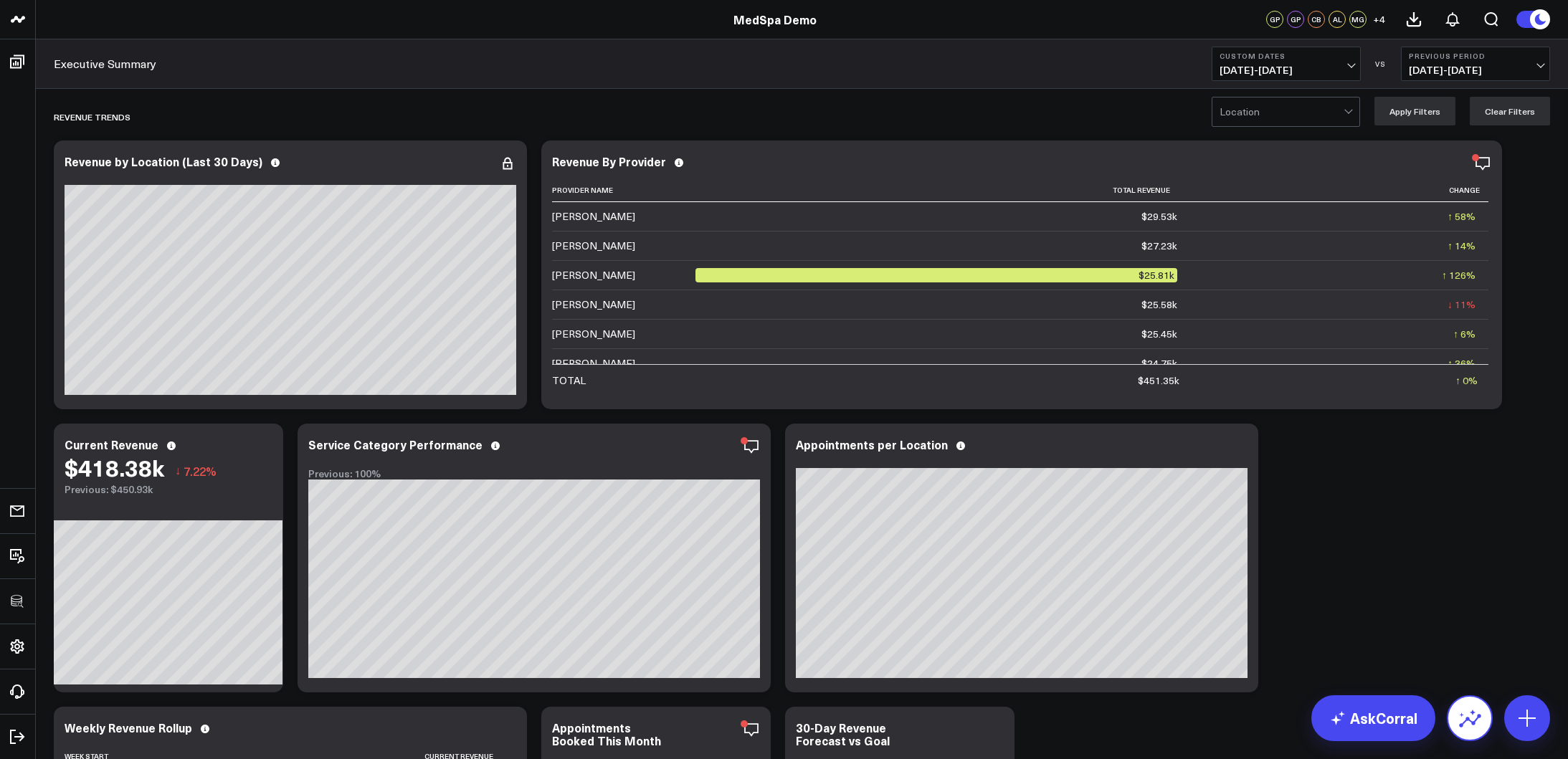
click at [1463, 710] on icon at bounding box center [1470, 718] width 23 height 23
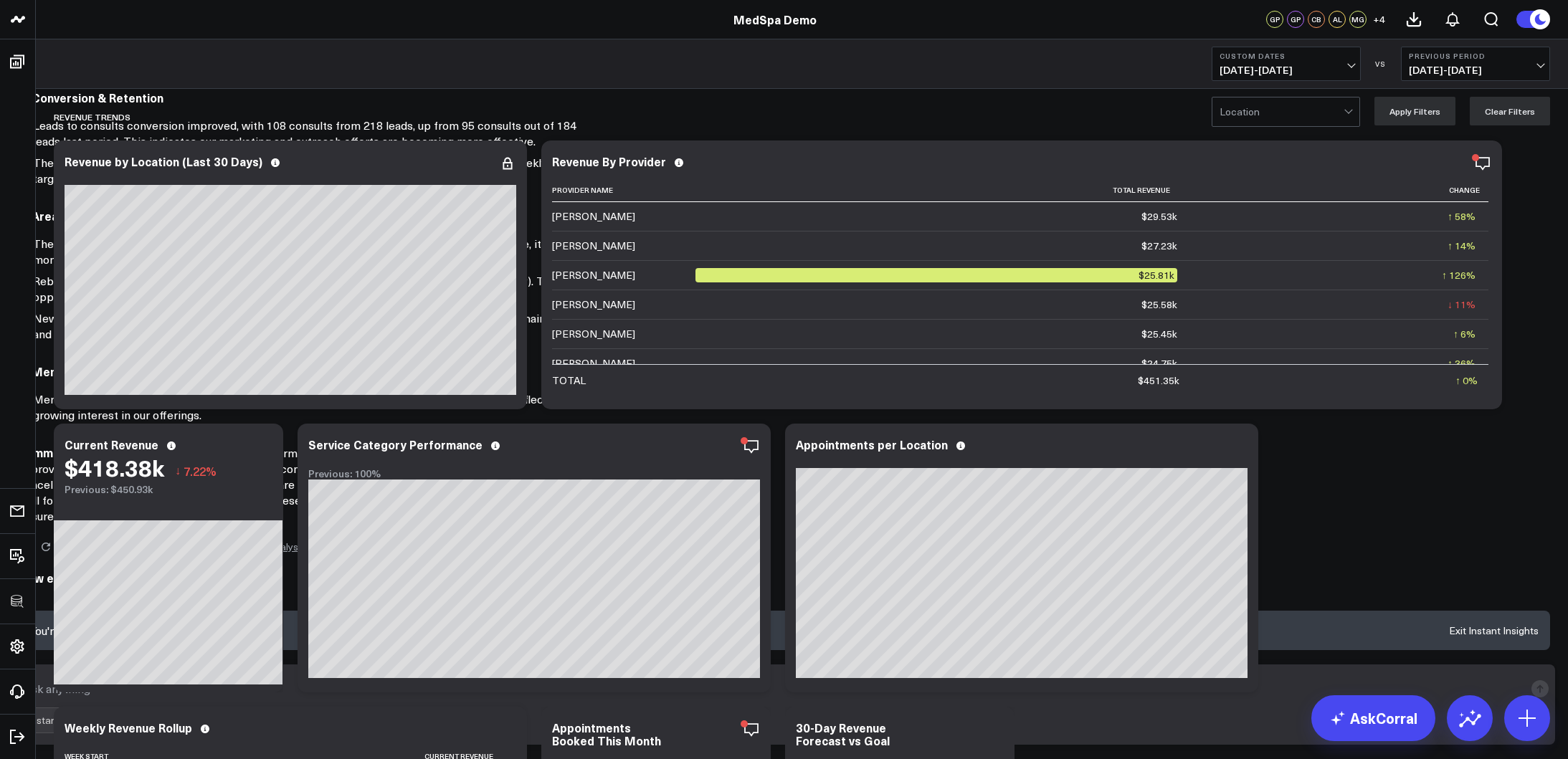
scroll to position [712, 0]
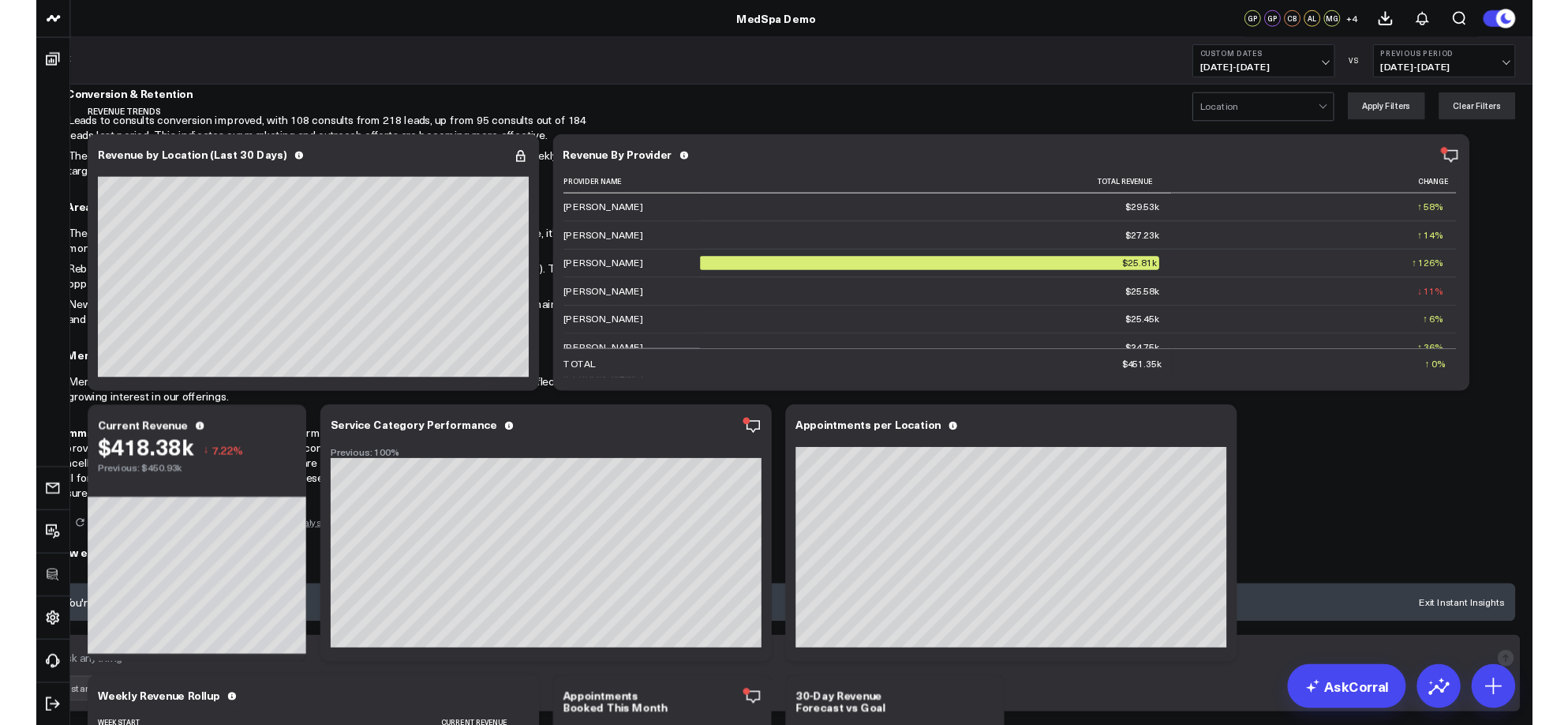
scroll to position [742, 0]
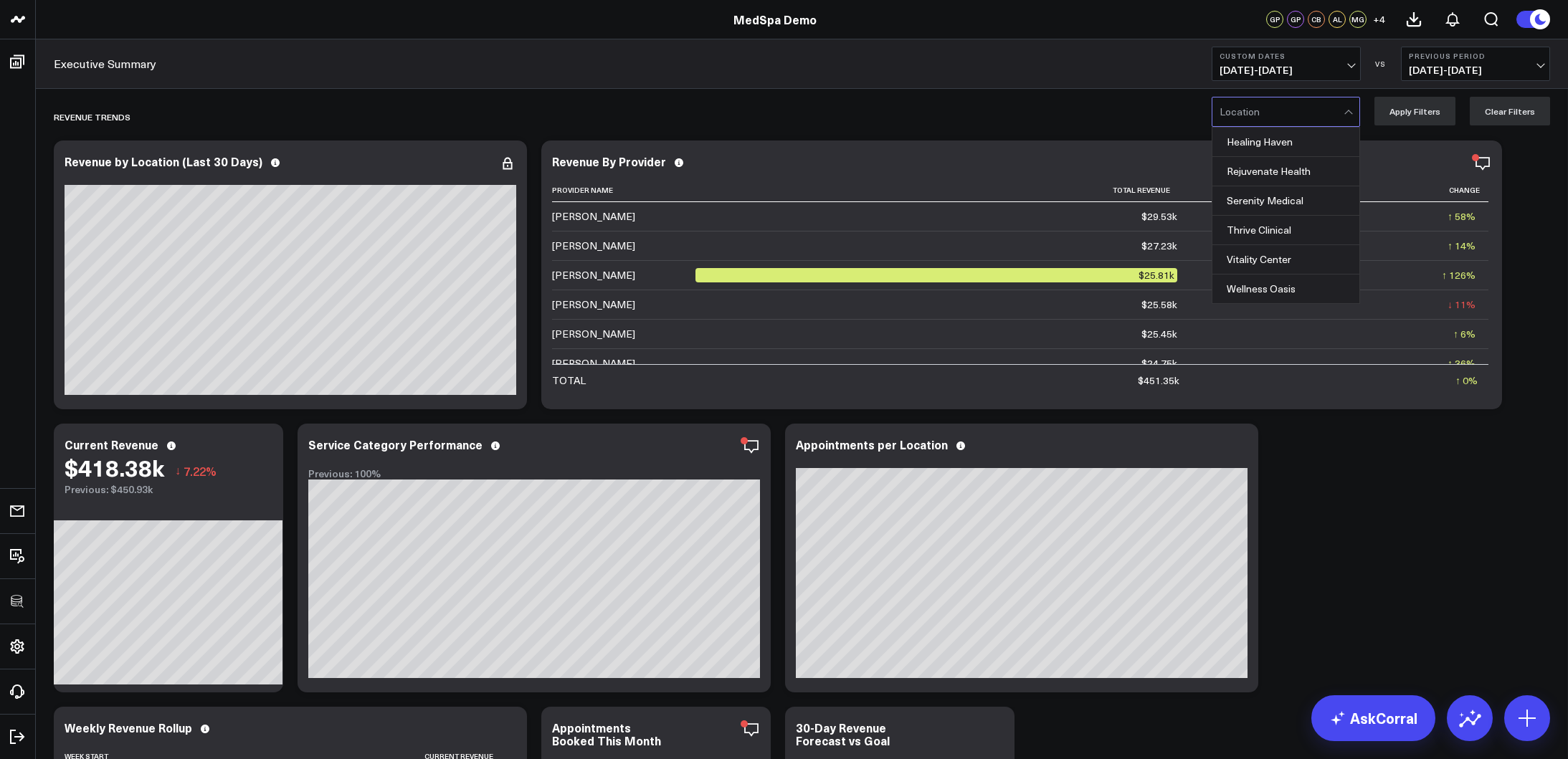
click at [1291, 110] on div at bounding box center [1282, 112] width 124 height 29
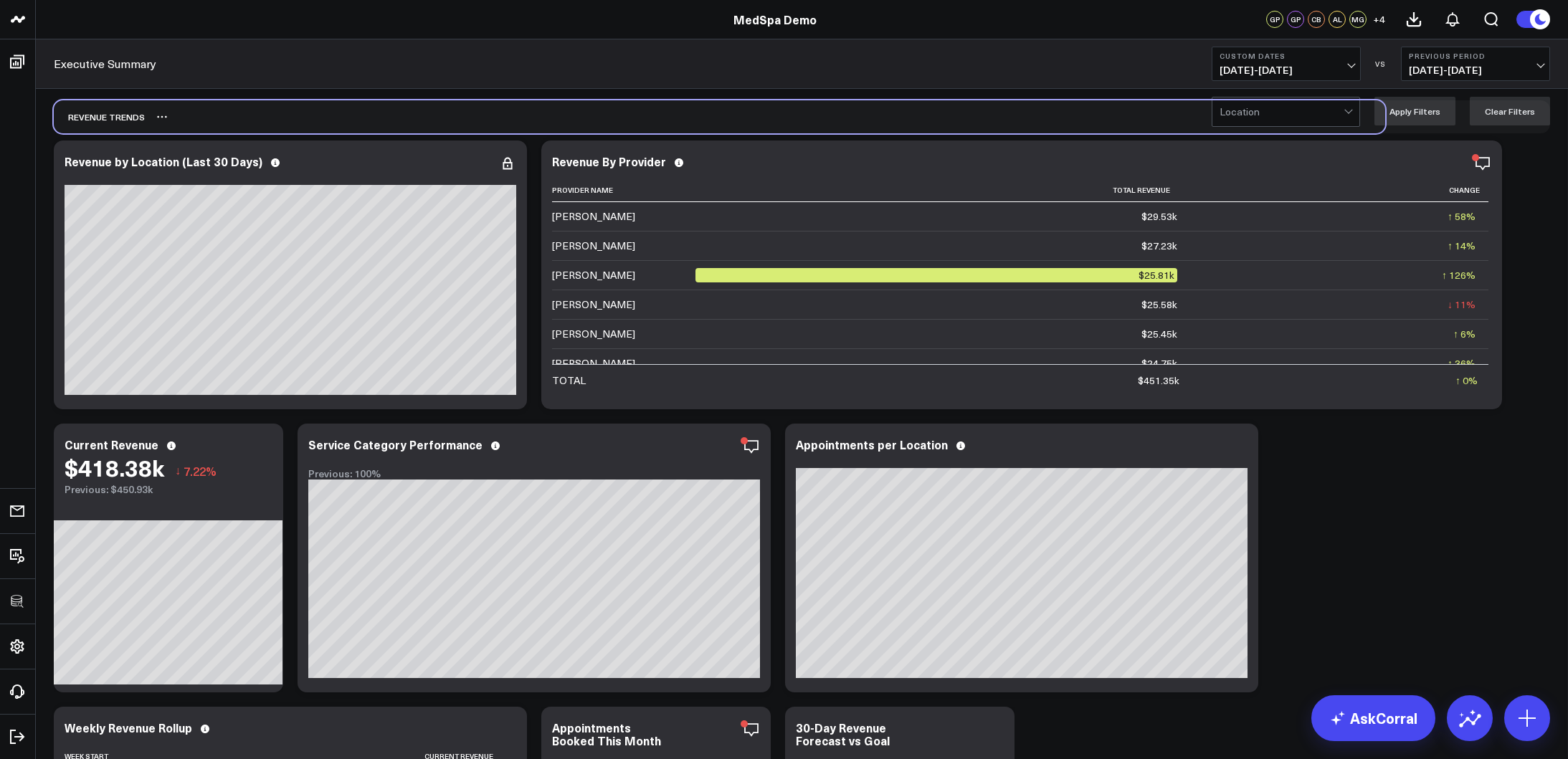
click at [1009, 110] on div "REVENUE TRENDS" at bounding box center [719, 116] width 1331 height 33
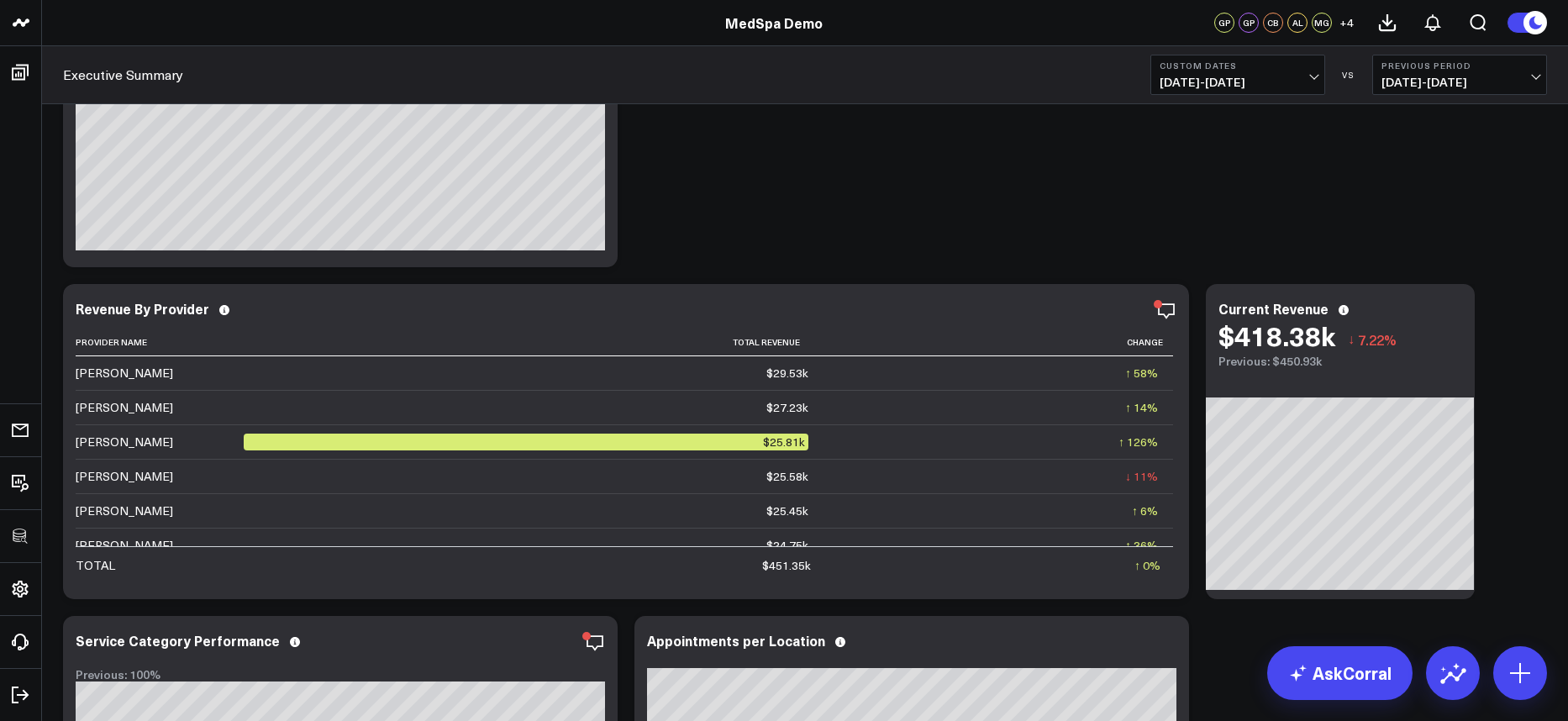
scroll to position [224, 0]
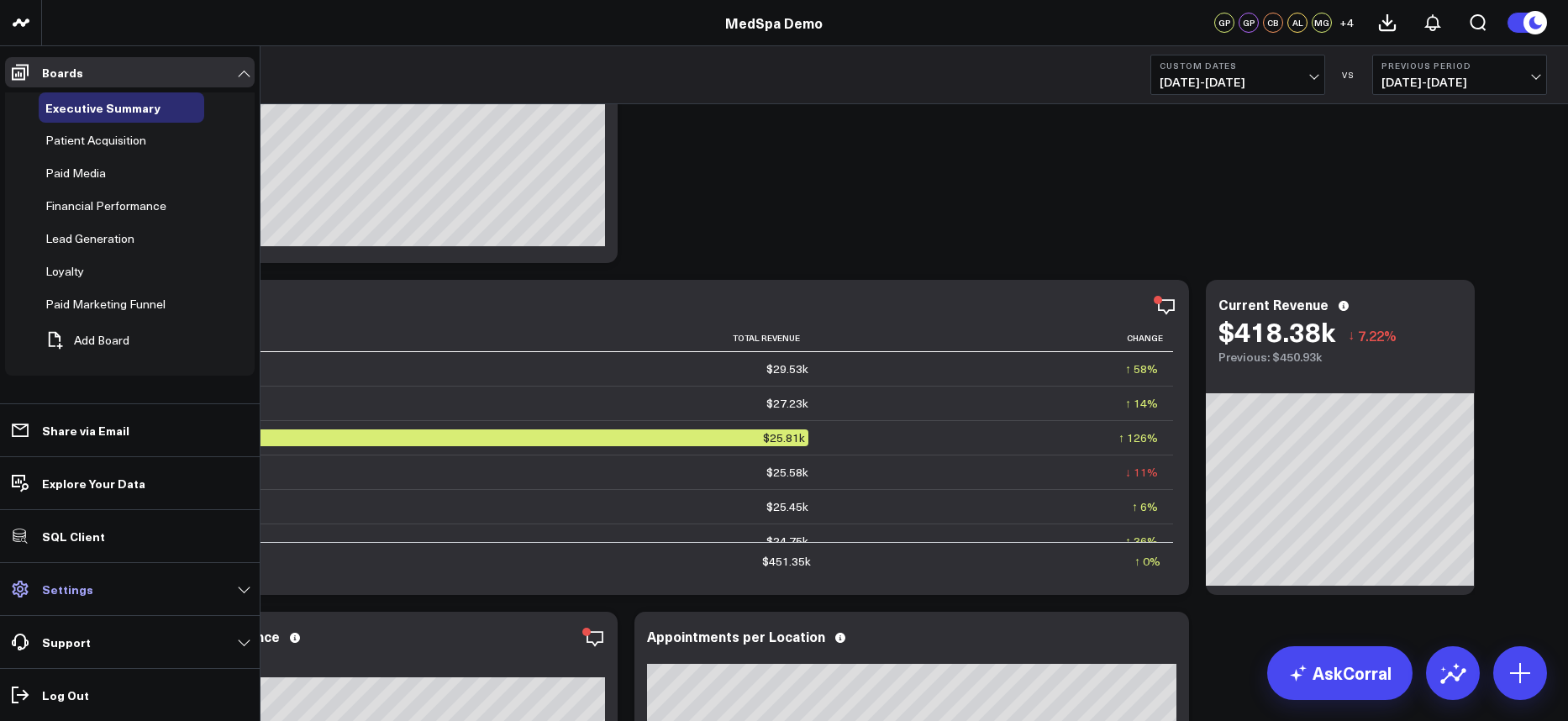
click at [102, 595] on link "Settings" at bounding box center [130, 589] width 250 height 30
click at [140, 637] on link "Support" at bounding box center [130, 642] width 250 height 30
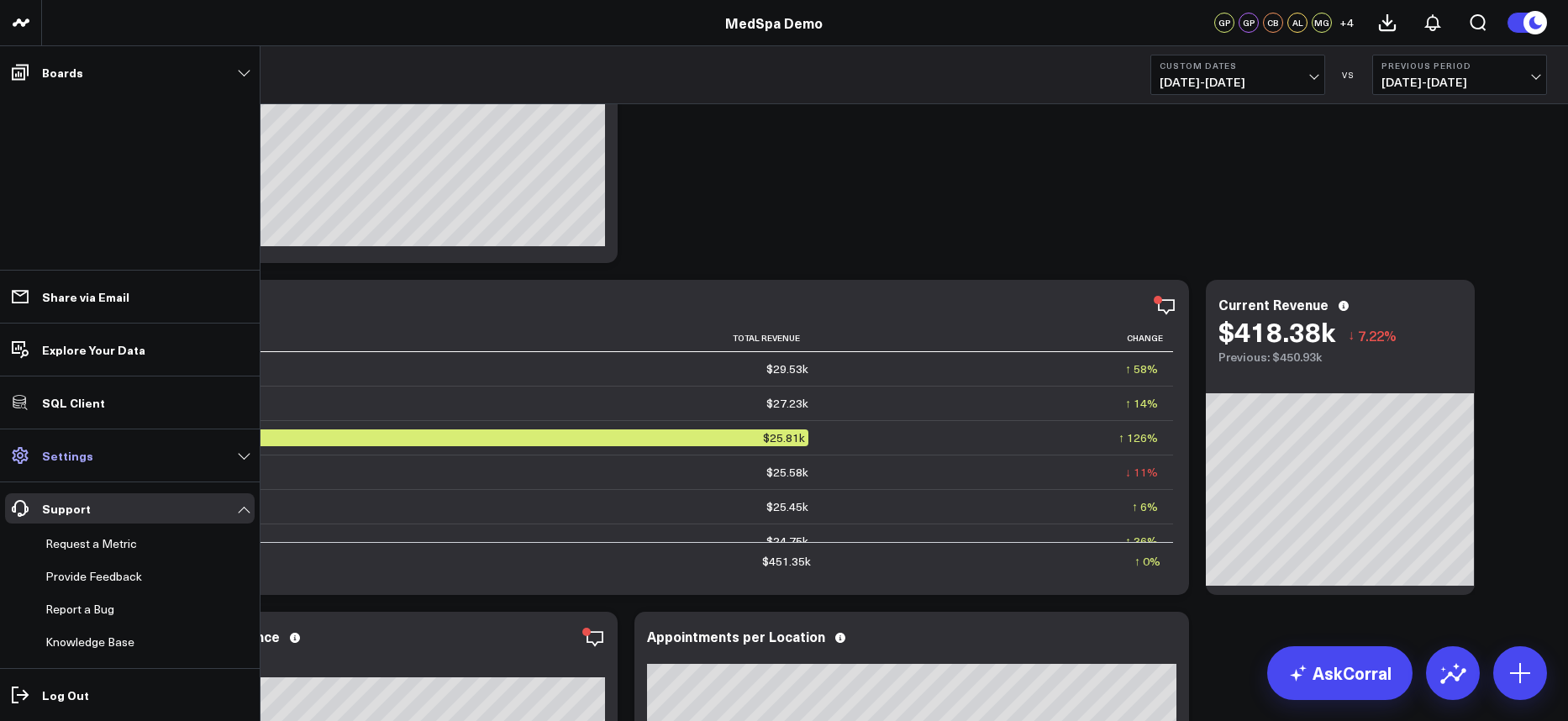
click at [125, 465] on link "Settings" at bounding box center [130, 455] width 250 height 30
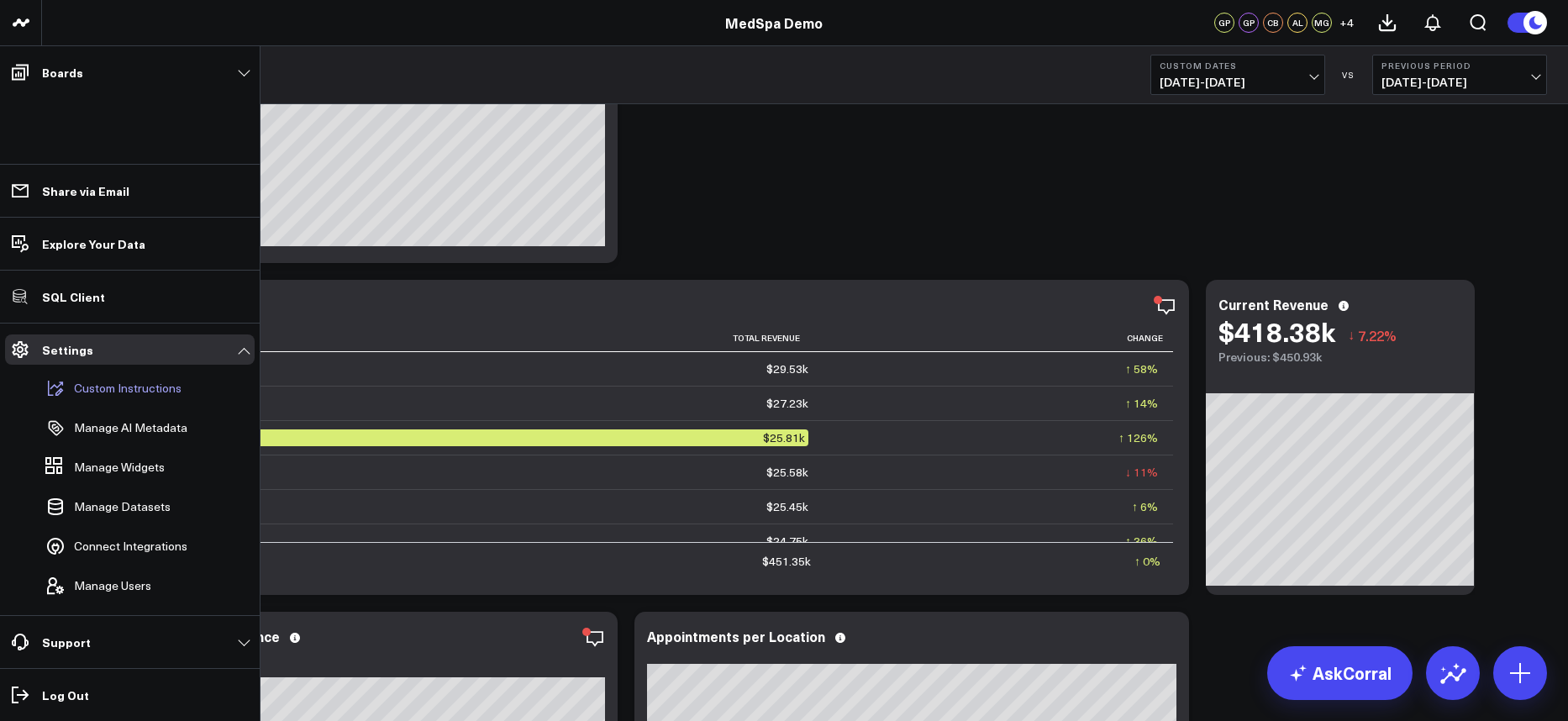
click at [159, 388] on p "Custom Instructions" at bounding box center [127, 388] width 108 height 13
click at [135, 510] on span "Manage Datasets" at bounding box center [122, 506] width 97 height 13
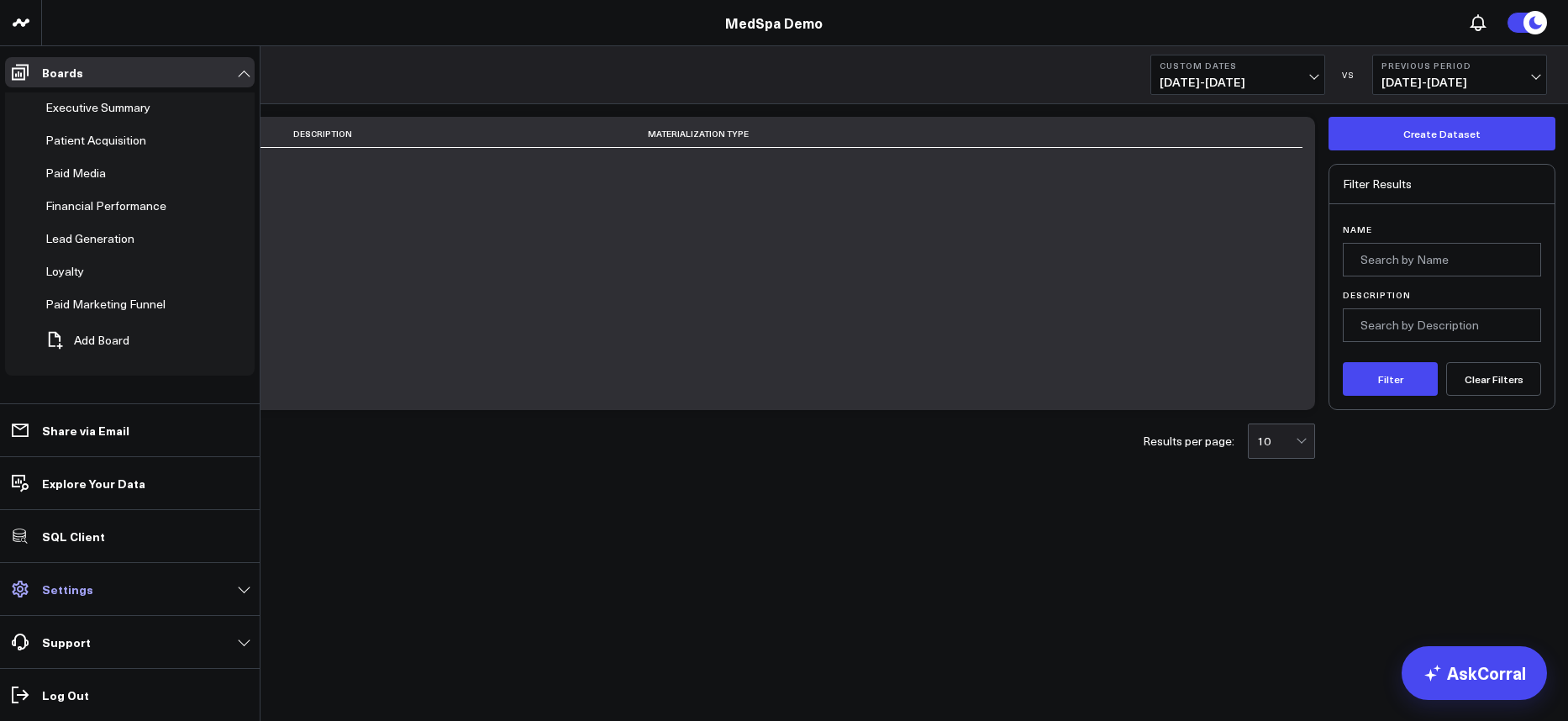
click at [70, 589] on p "Settings" at bounding box center [68, 589] width 52 height 13
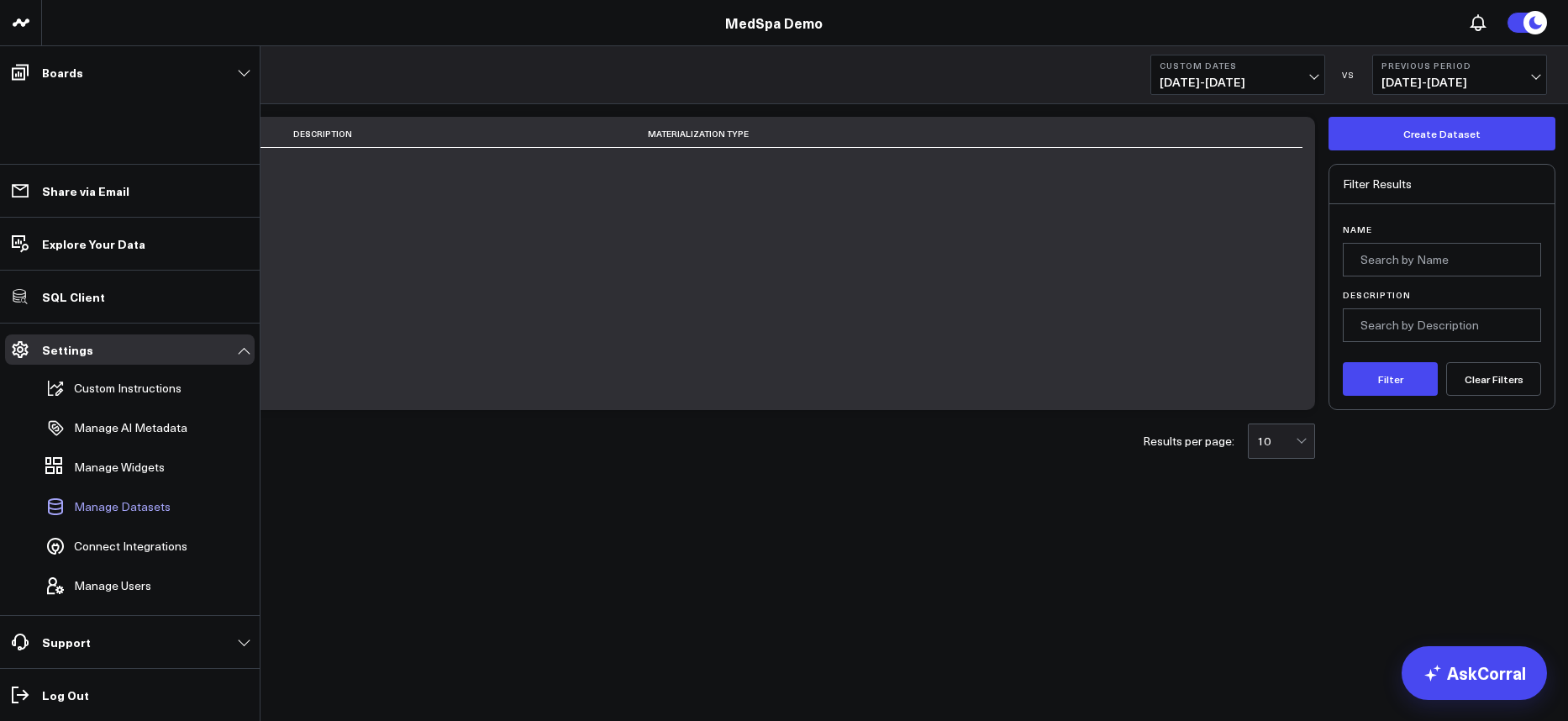
click at [153, 514] on span "Manage Datasets" at bounding box center [122, 506] width 97 height 13
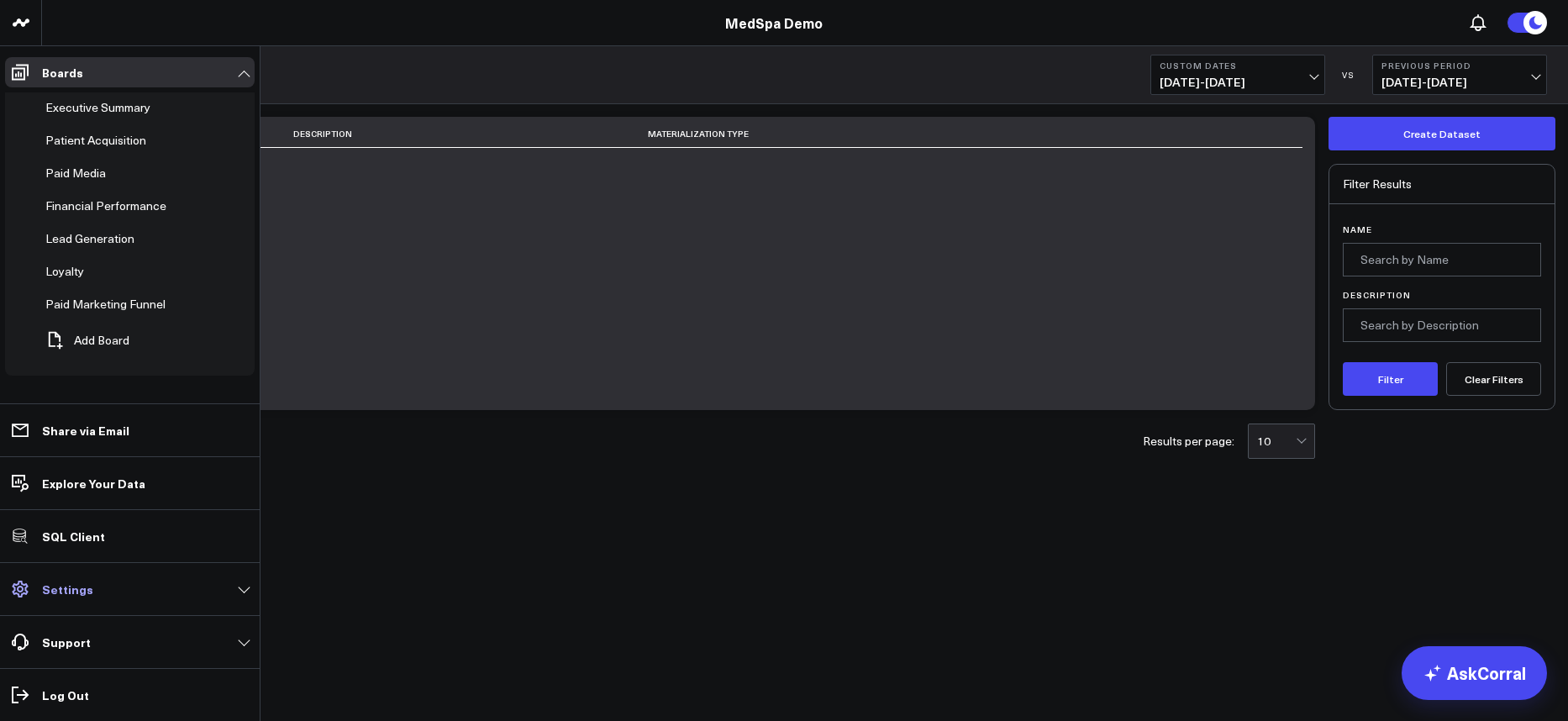
click at [60, 579] on link "Settings" at bounding box center [130, 589] width 250 height 30
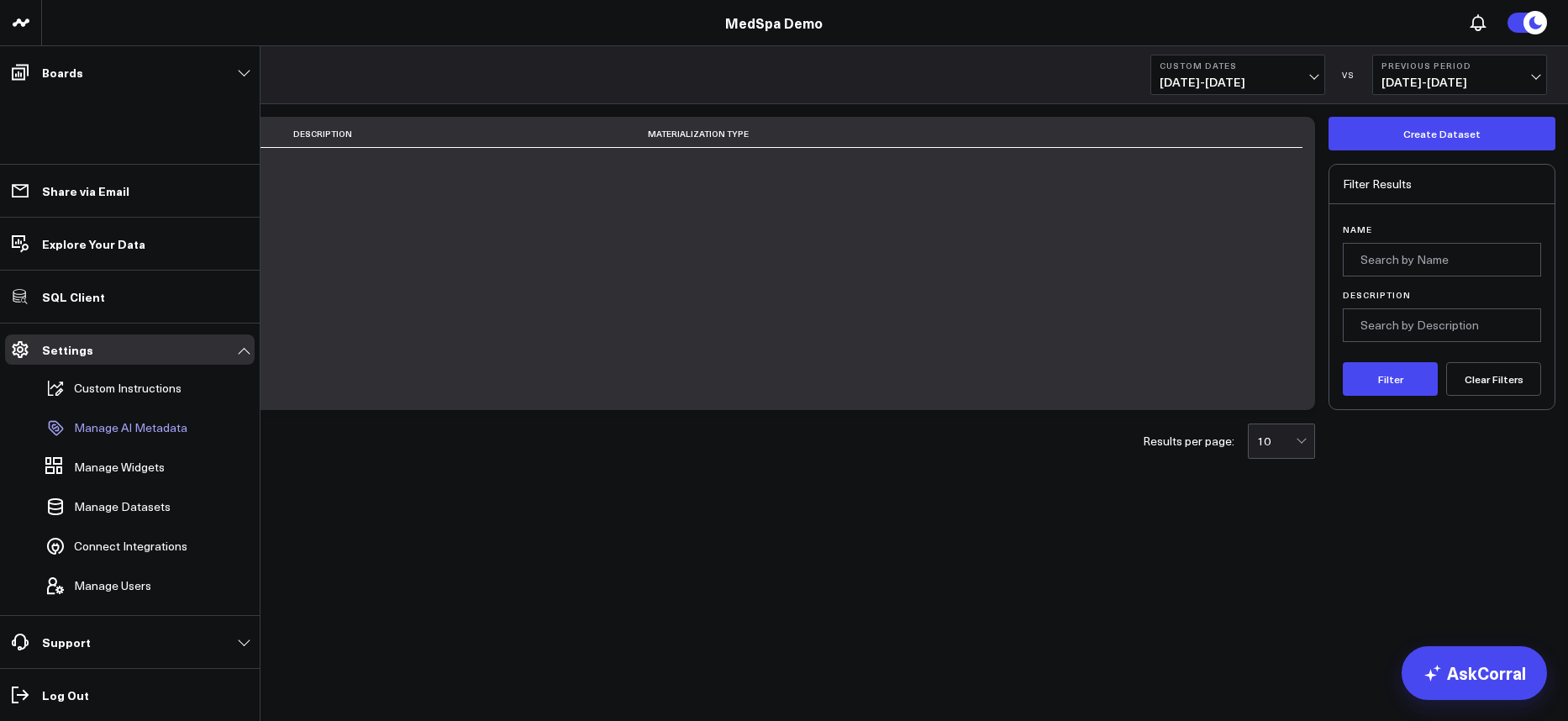
click at [150, 422] on p "Manage AI Metadata" at bounding box center [131, 428] width 114 height 13
